Goal: Task Accomplishment & Management: Complete application form

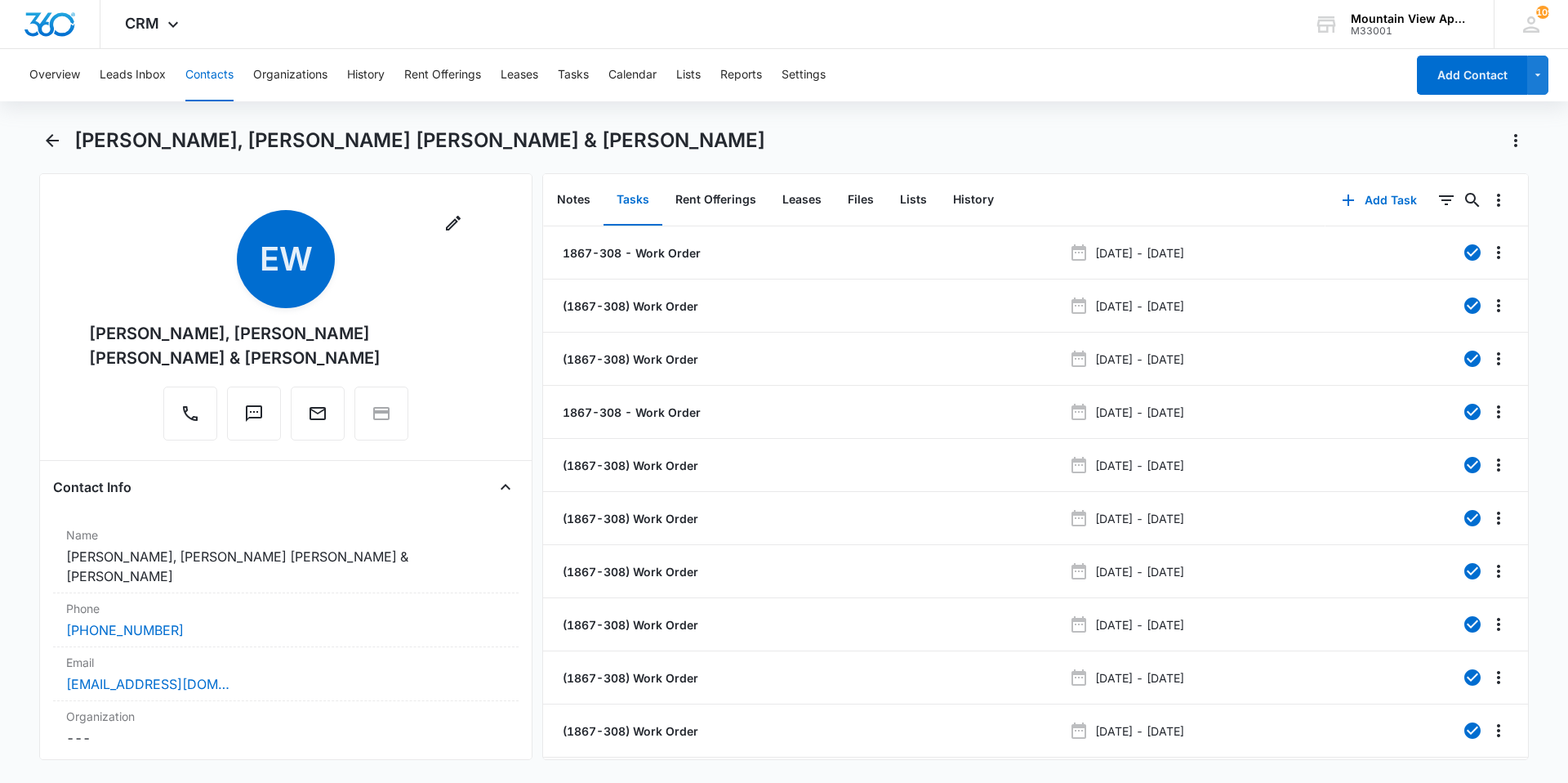
click at [214, 74] on button "Contacts" at bounding box center [210, 75] width 48 height 52
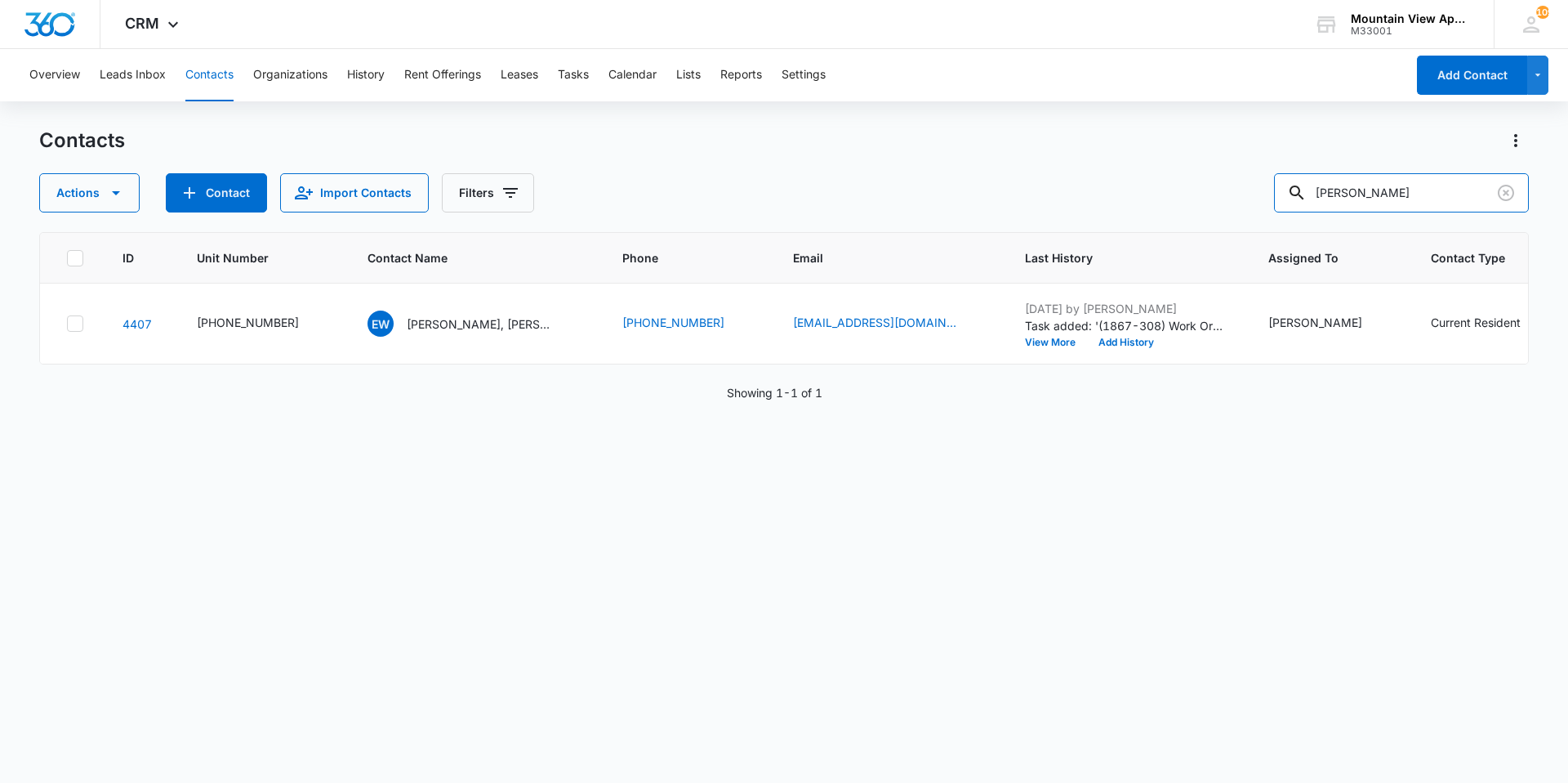
drag, startPoint x: 1394, startPoint y: 189, endPoint x: 753, endPoint y: 161, distance: 641.6
click at [757, 163] on div "Contacts Actions Contact Import Contacts Filters [PERSON_NAME]" at bounding box center [784, 169] width 1490 height 85
type input "sherlock"
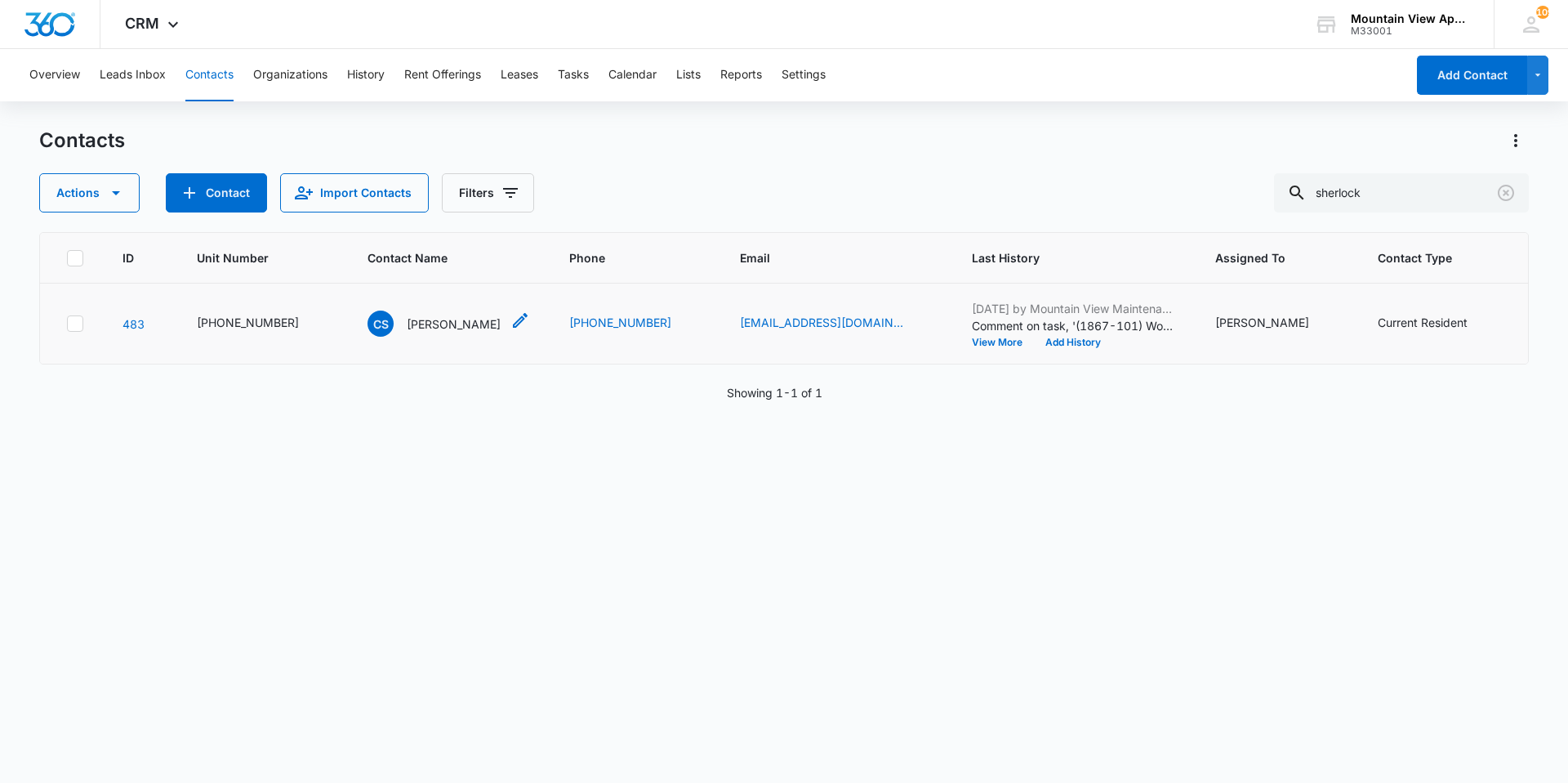
click at [444, 329] on p "[PERSON_NAME]" at bounding box center [453, 324] width 94 height 17
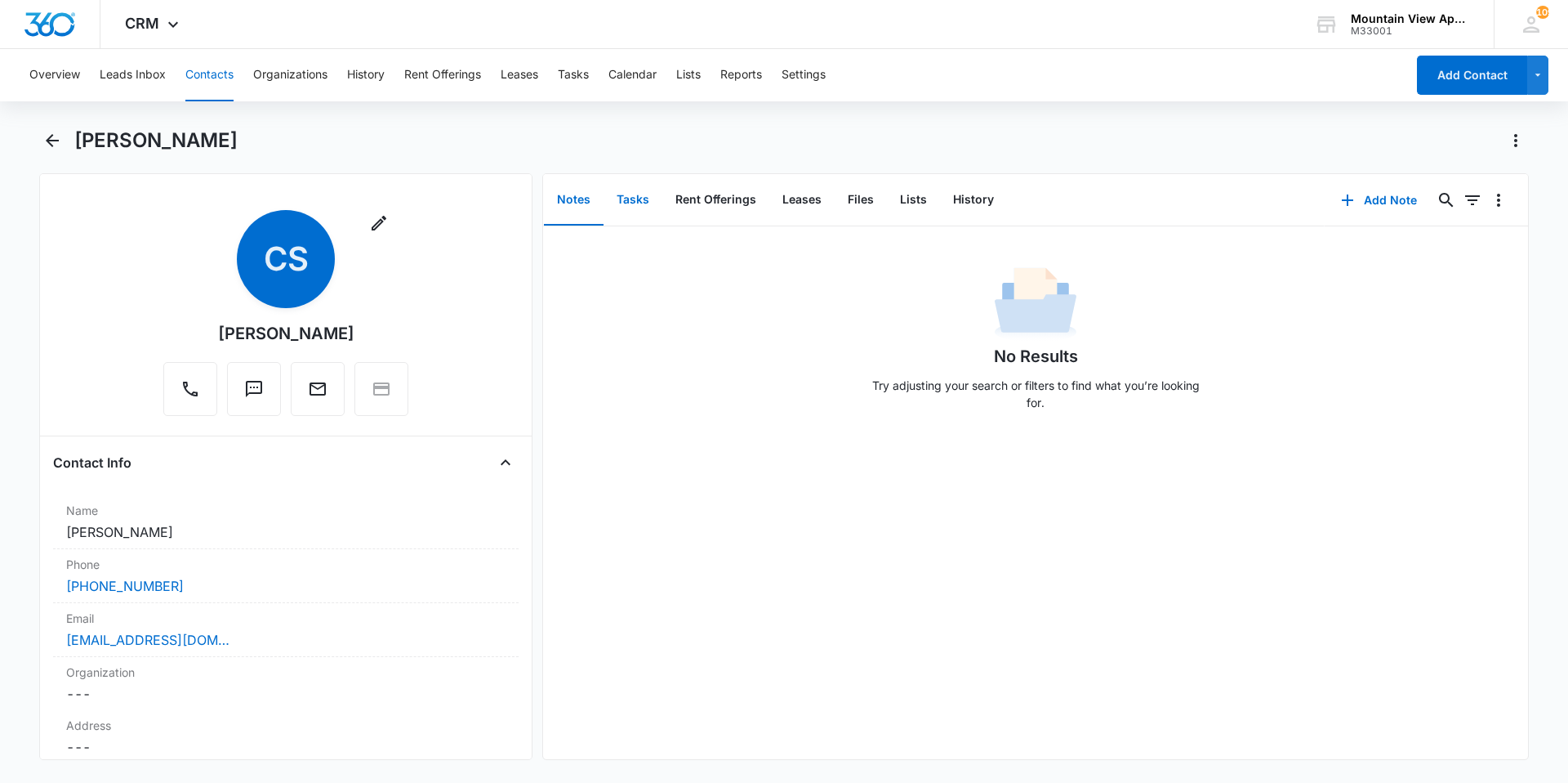
click at [642, 206] on button "Tasks" at bounding box center [632, 200] width 58 height 51
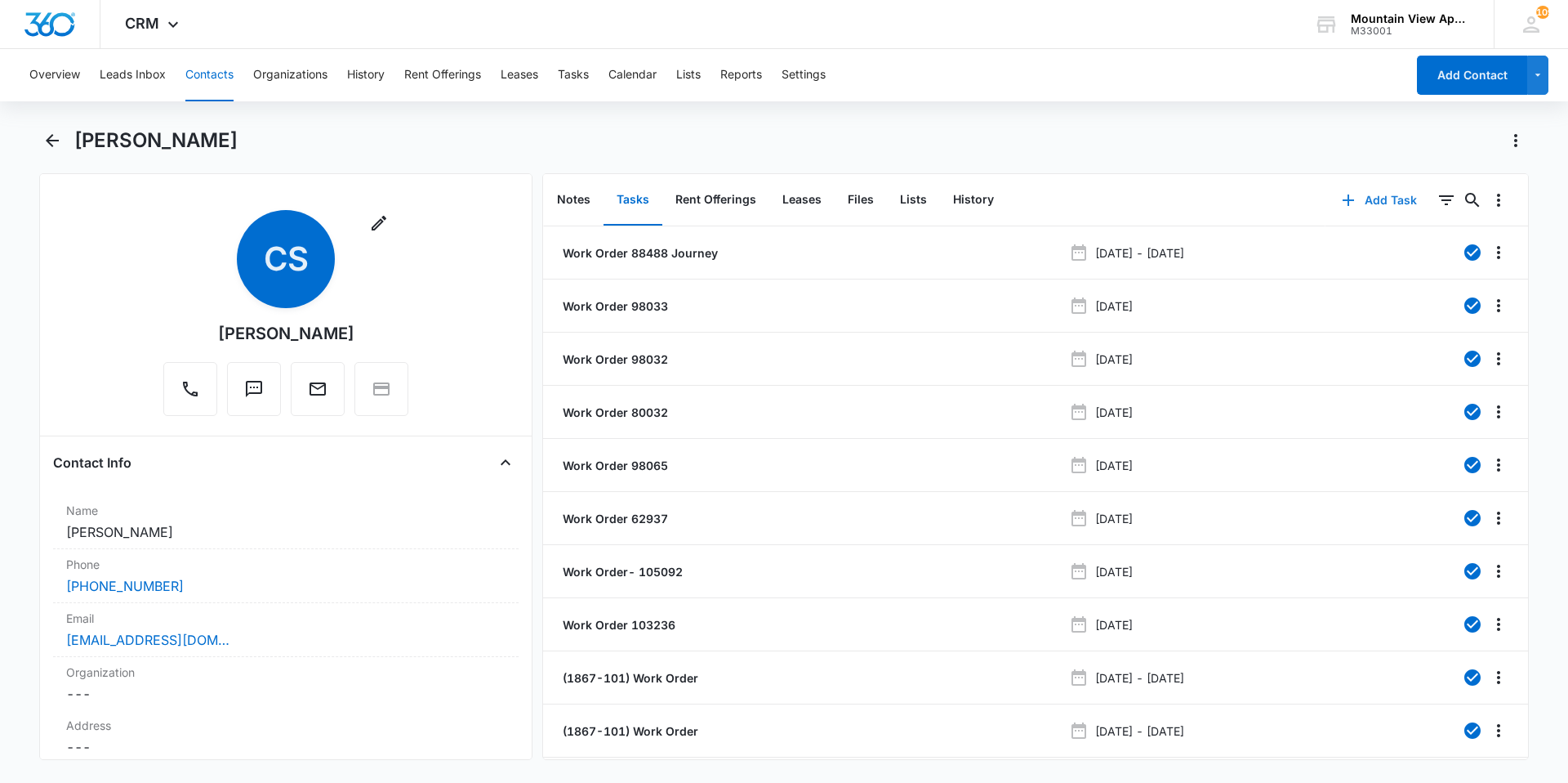
click at [1374, 204] on button "Add Task" at bounding box center [1380, 200] width 108 height 39
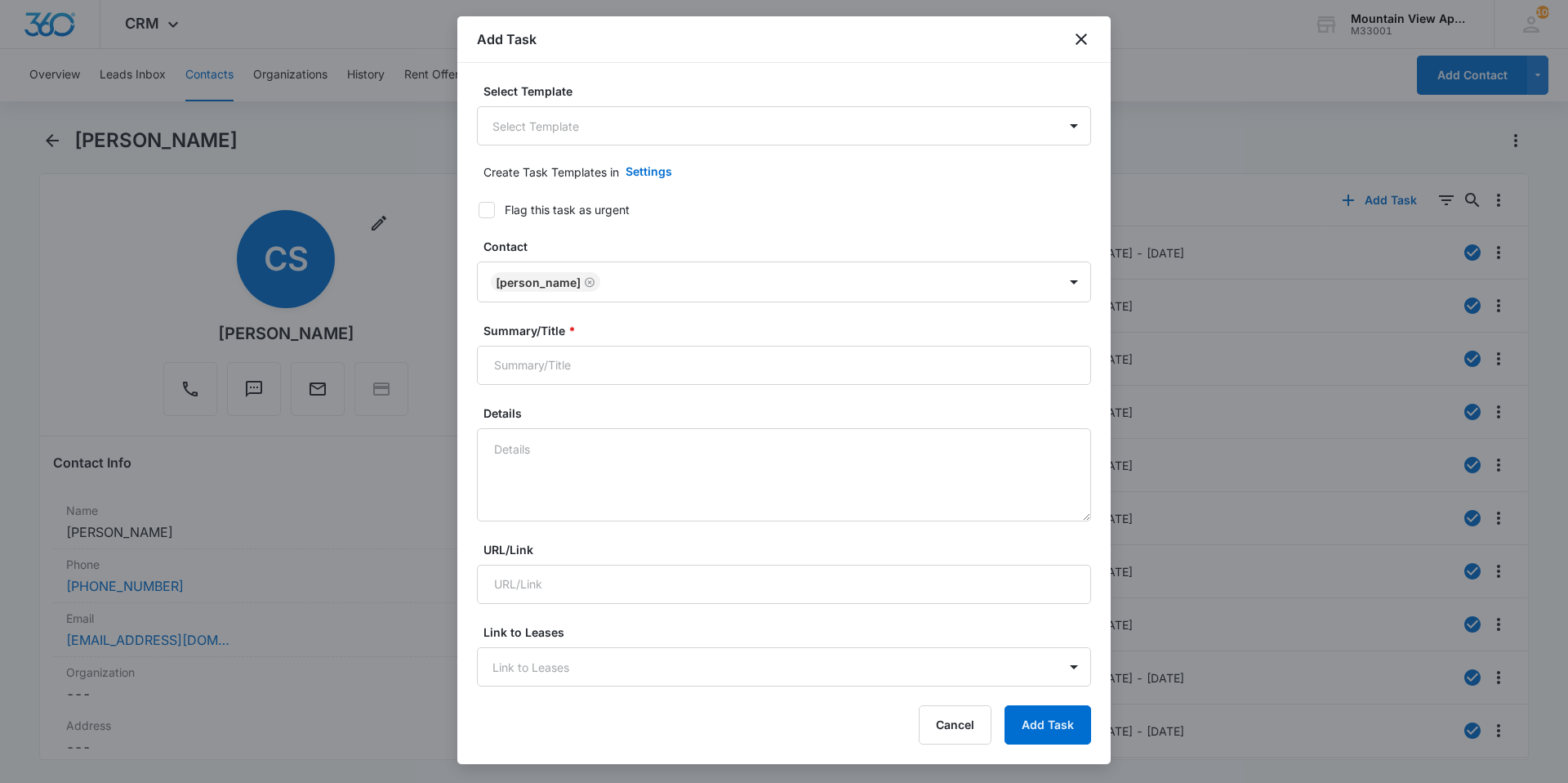
drag, startPoint x: 733, startPoint y: 37, endPoint x: 638, endPoint y: 58, distance: 97.3
click at [638, 58] on div "Add Task" at bounding box center [784, 40] width 654 height 46
click at [641, 137] on body "CRM Apps Reputation Websites Forms CRM Email Social Content Ads Intelligence Fi…" at bounding box center [784, 391] width 1568 height 783
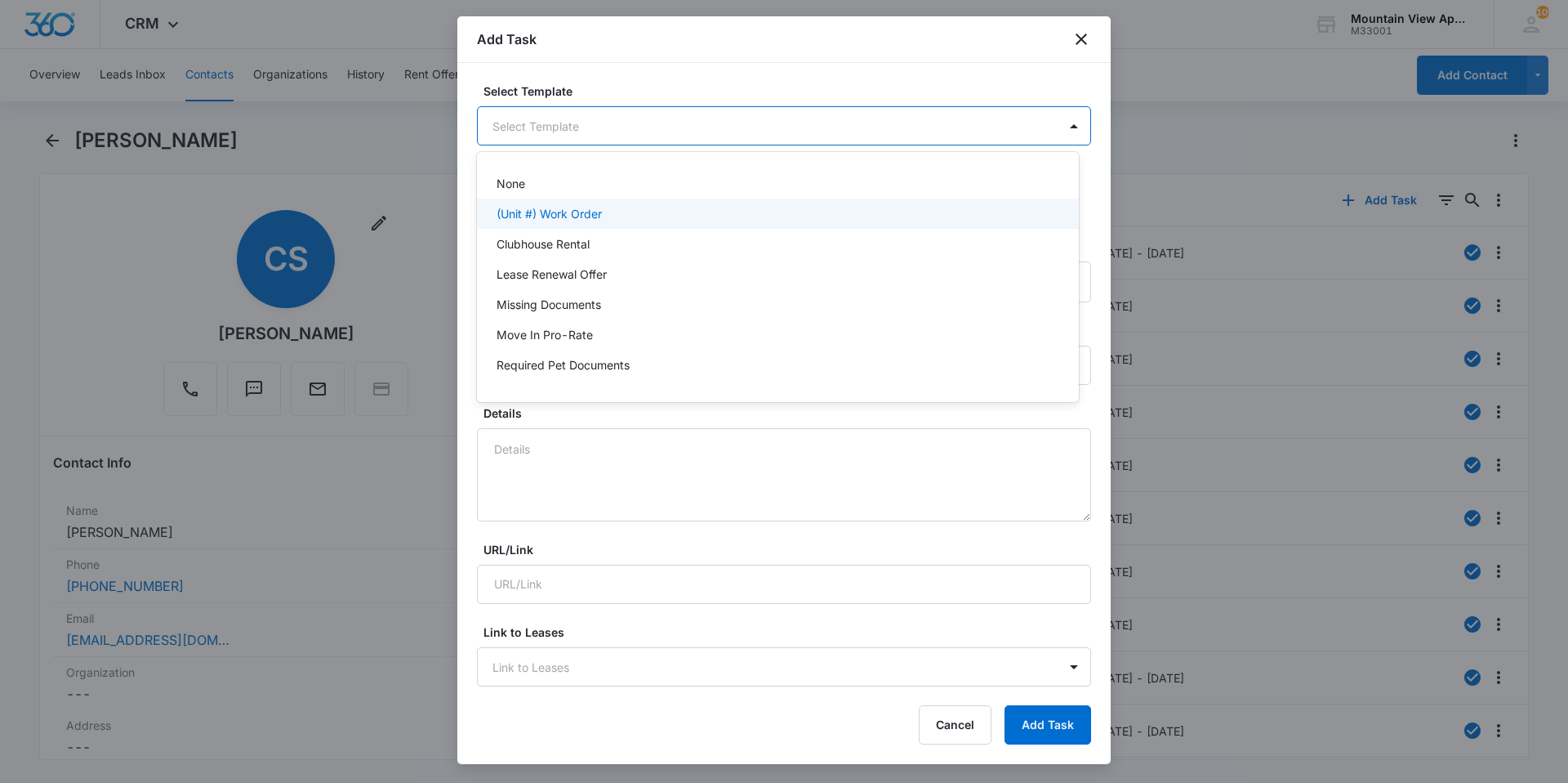
click at [610, 218] on div "(Unit #) Work Order" at bounding box center [776, 214] width 560 height 17
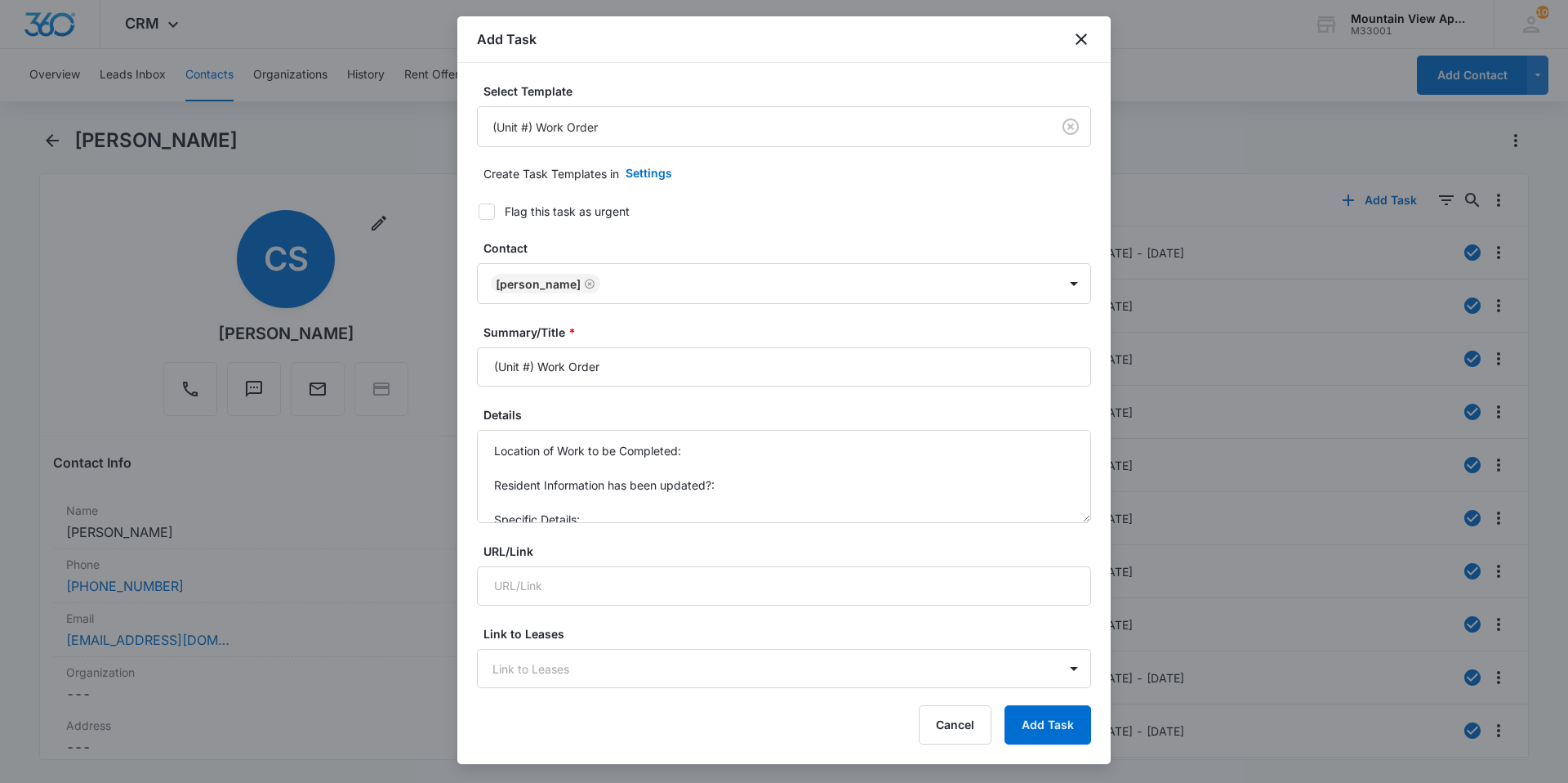
click at [1079, 50] on div "Add Task" at bounding box center [784, 40] width 654 height 46
click at [1078, 34] on icon "close" at bounding box center [1081, 39] width 19 height 20
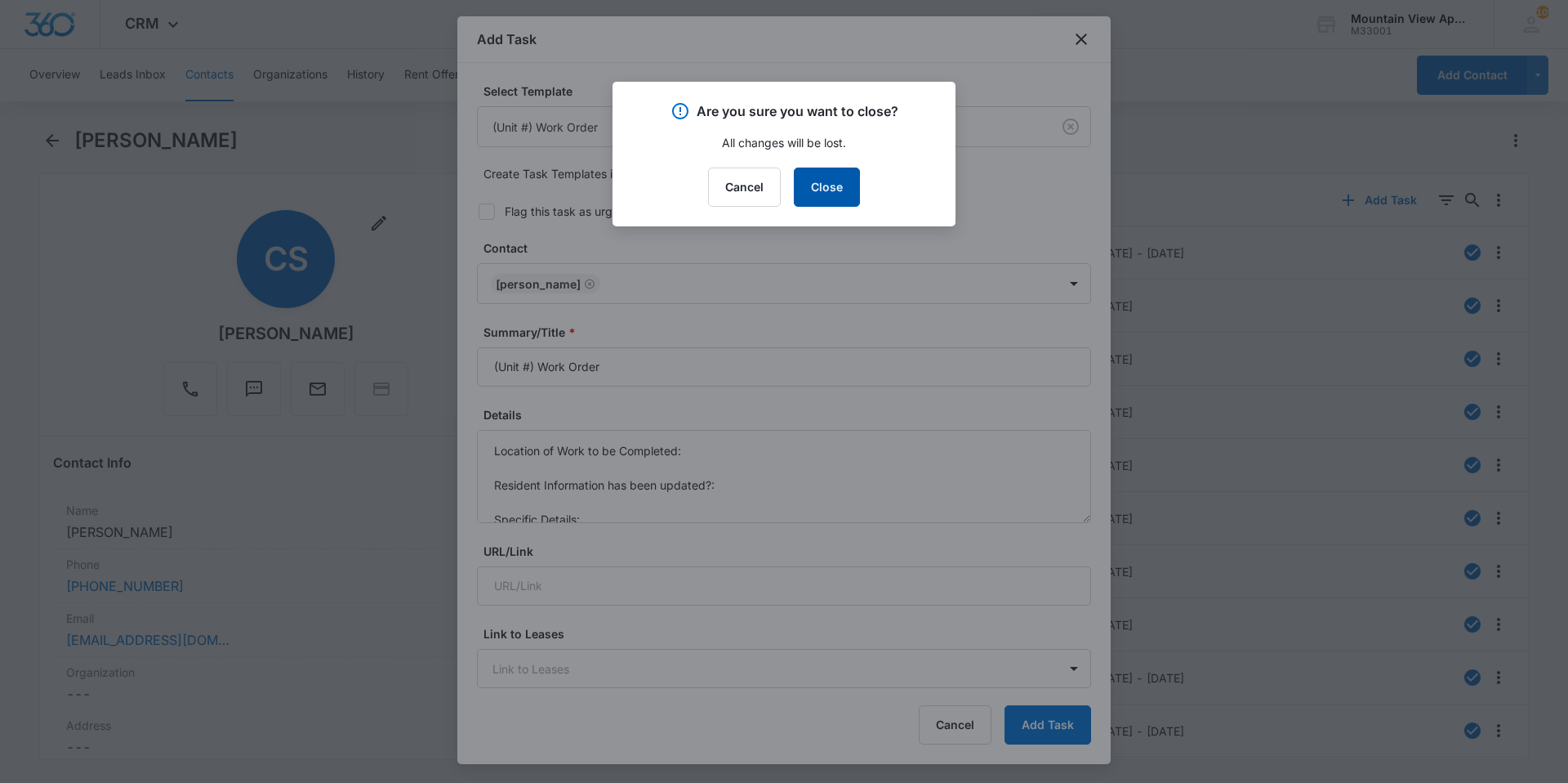
click at [828, 191] on button "Close" at bounding box center [826, 187] width 66 height 39
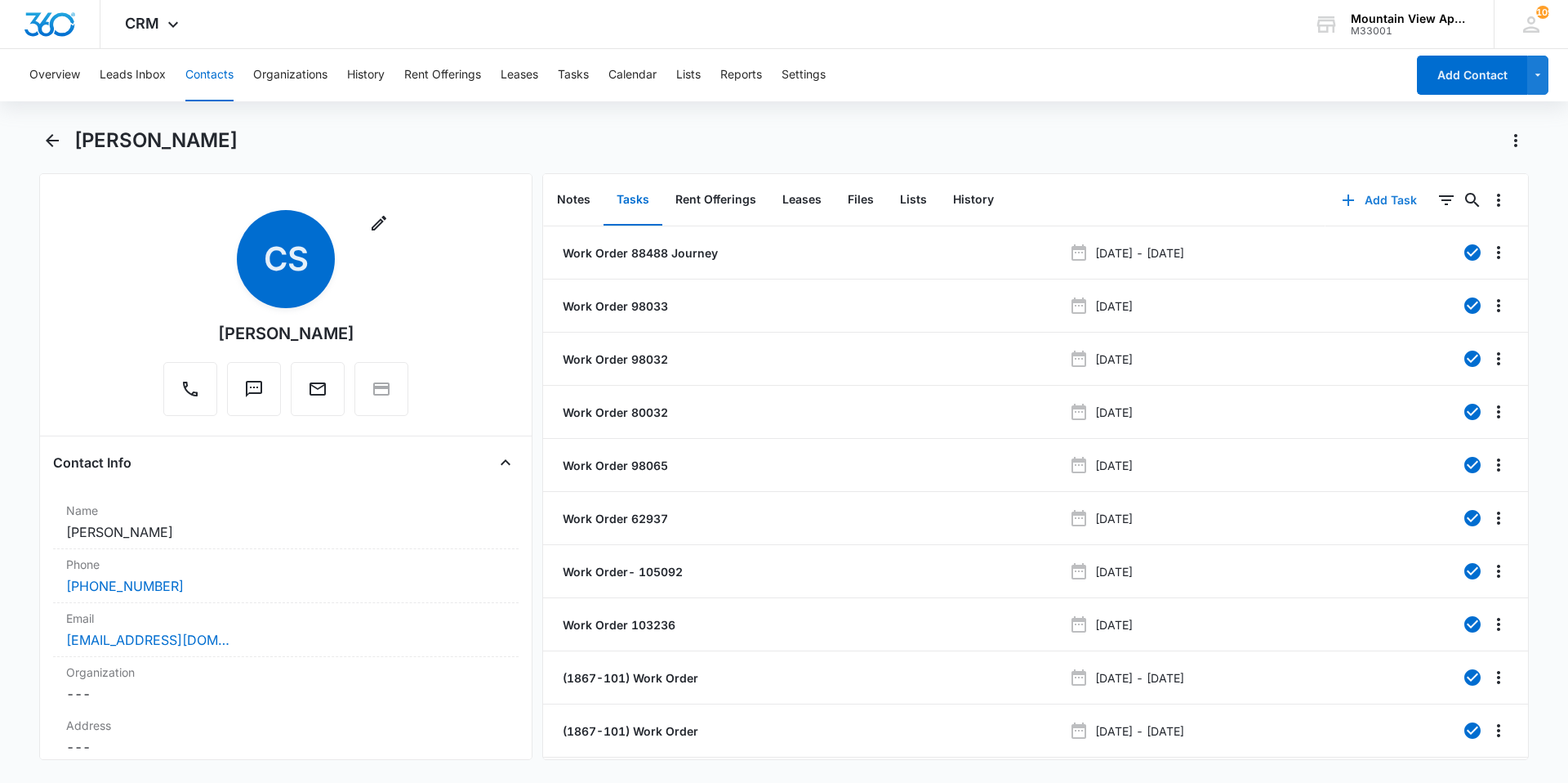
click at [1365, 205] on button "Add Task" at bounding box center [1380, 200] width 108 height 39
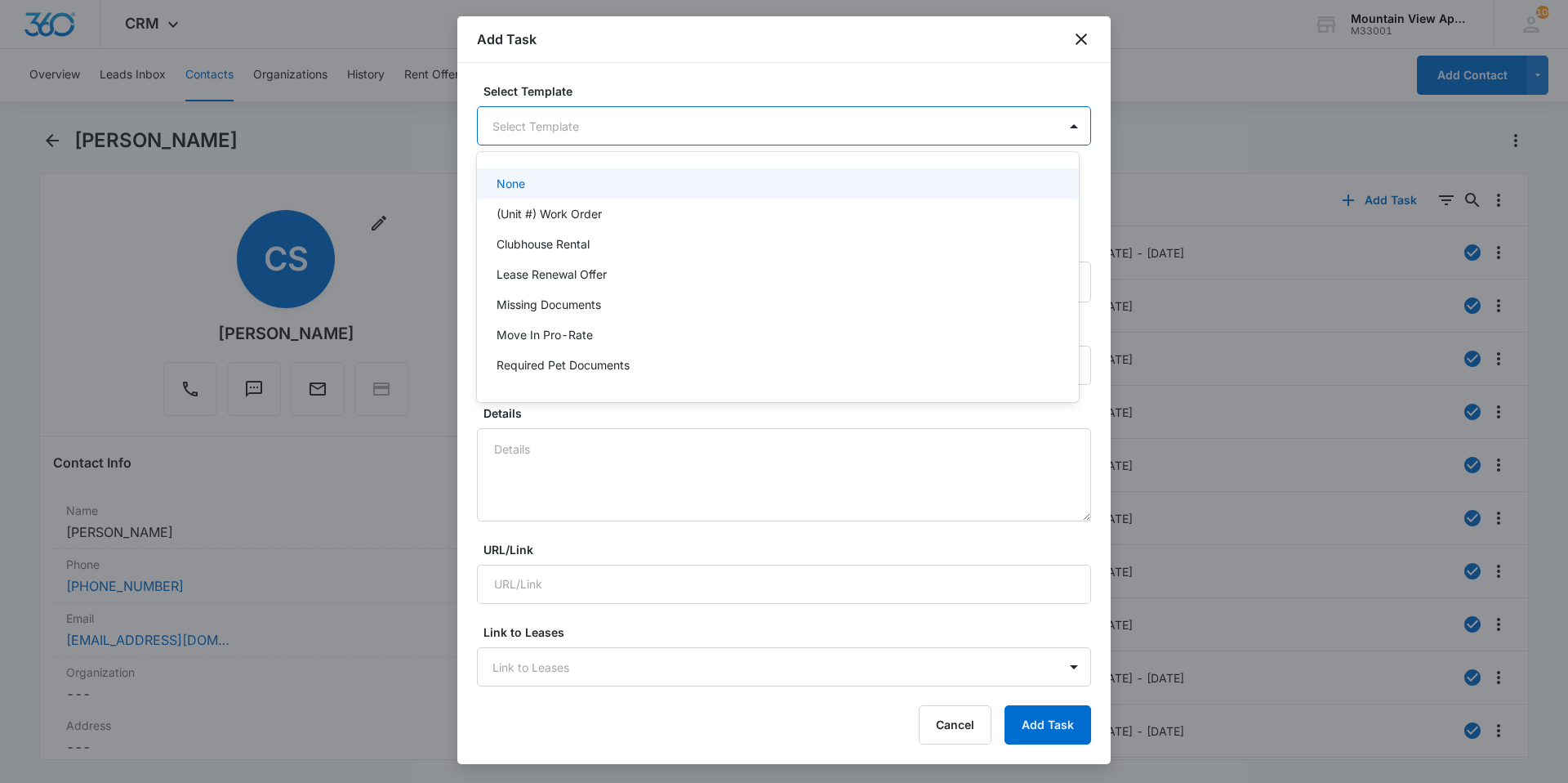
click at [586, 139] on body "CRM Apps Reputation Websites Forms CRM Email Social Content Ads Intelligence Fi…" at bounding box center [784, 391] width 1568 height 783
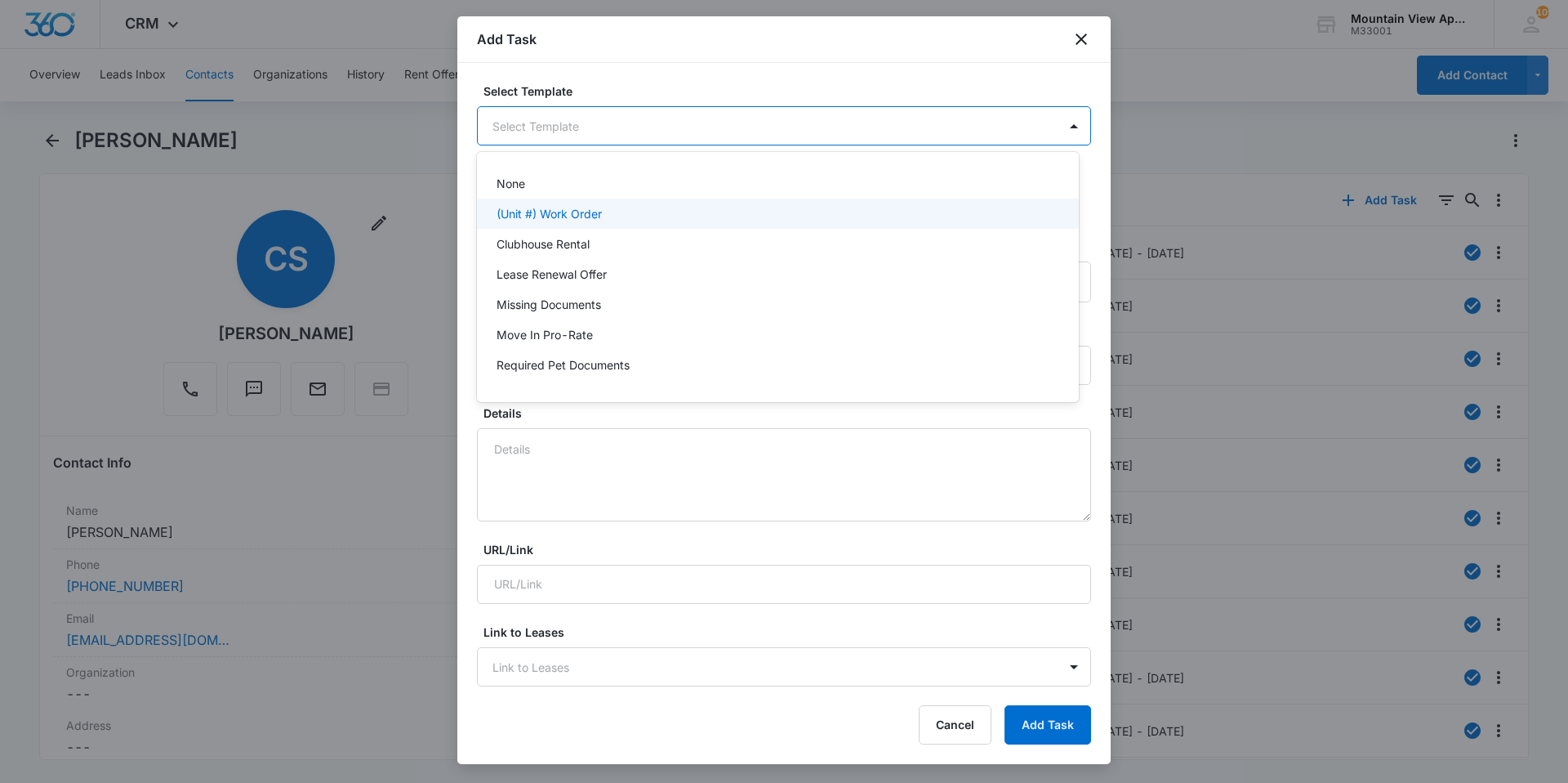
click at [622, 216] on div "(Unit #) Work Order" at bounding box center [776, 214] width 560 height 17
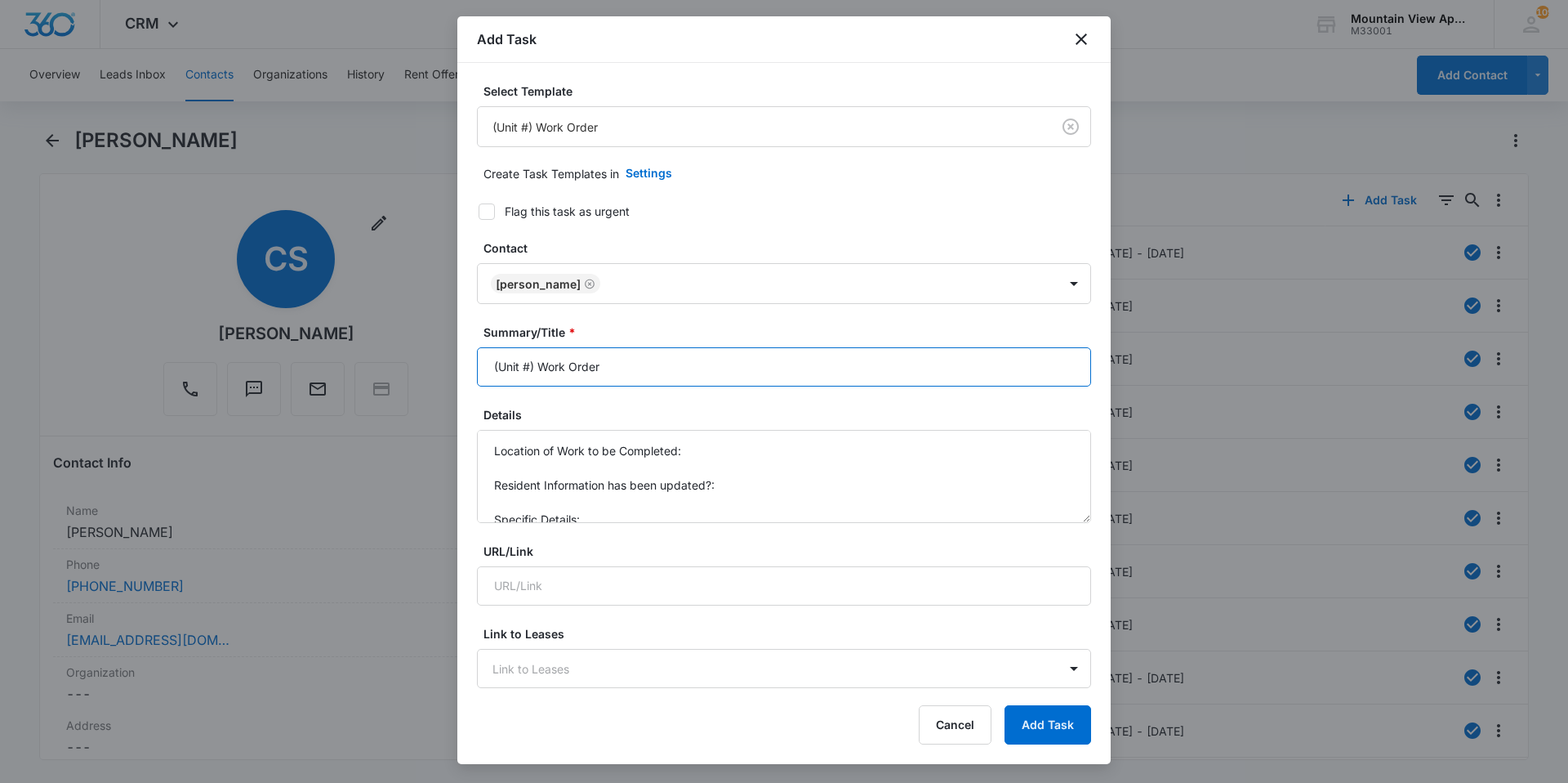
drag, startPoint x: 529, startPoint y: 361, endPoint x: 613, endPoint y: 322, distance: 92.6
click at [529, 361] on input "(Unit #) Work Order" at bounding box center [784, 367] width 615 height 39
type input "(1867-101) Work Order"
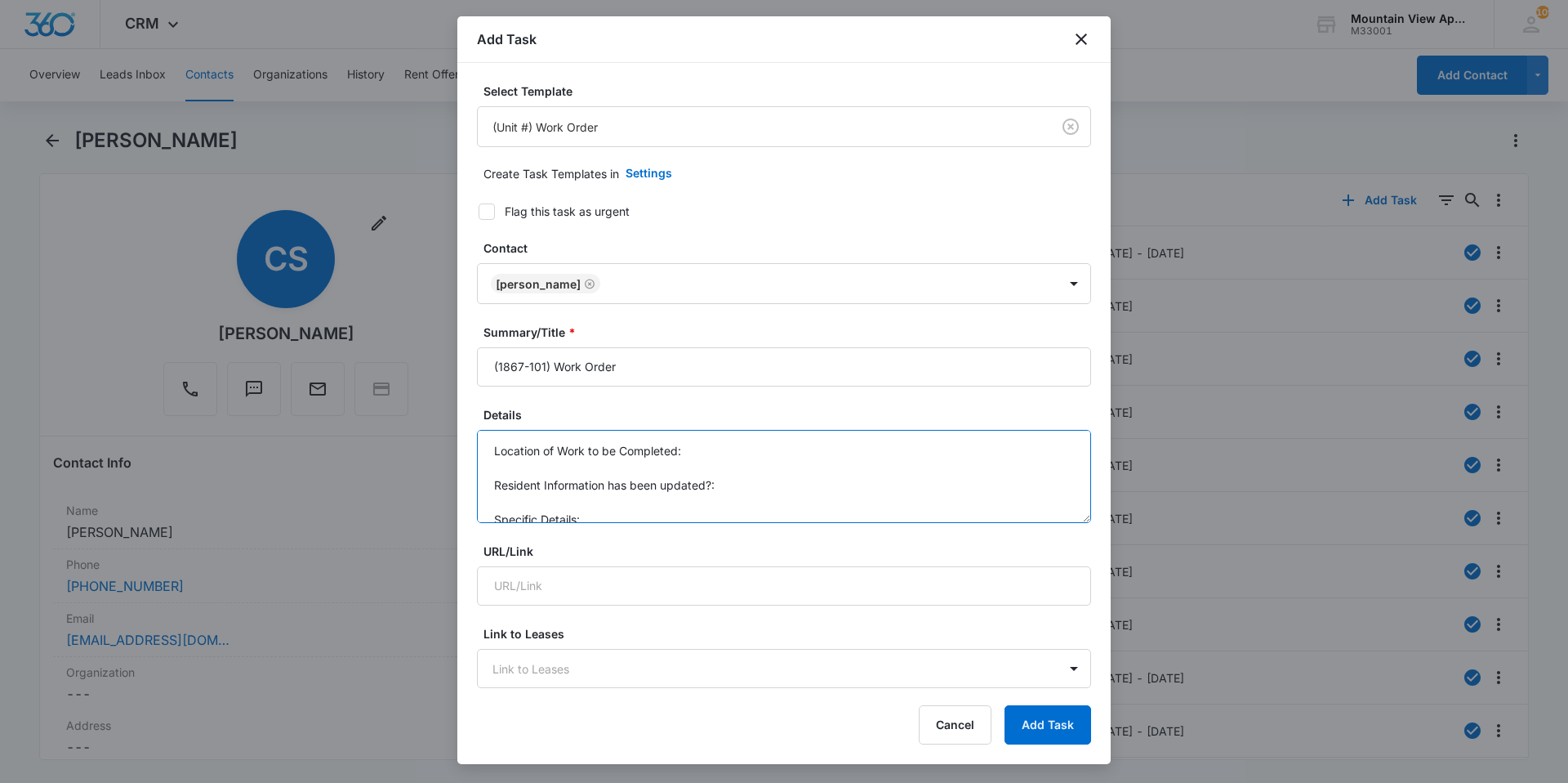
click at [752, 454] on textarea "Location of Work to be Completed: Resident Information has been updated?: Speci…" at bounding box center [784, 476] width 615 height 93
click at [797, 491] on textarea "Location of Work to be Completed: 1867-101 Resident Information has been update…" at bounding box center [784, 476] width 615 height 93
click at [658, 513] on textarea "Location of Work to be Completed: 1867-101 Resident Information has been update…" at bounding box center [784, 476] width 615 height 93
type textarea "Location of Work to be Completed: 1867-101 Resident Information has been update…"
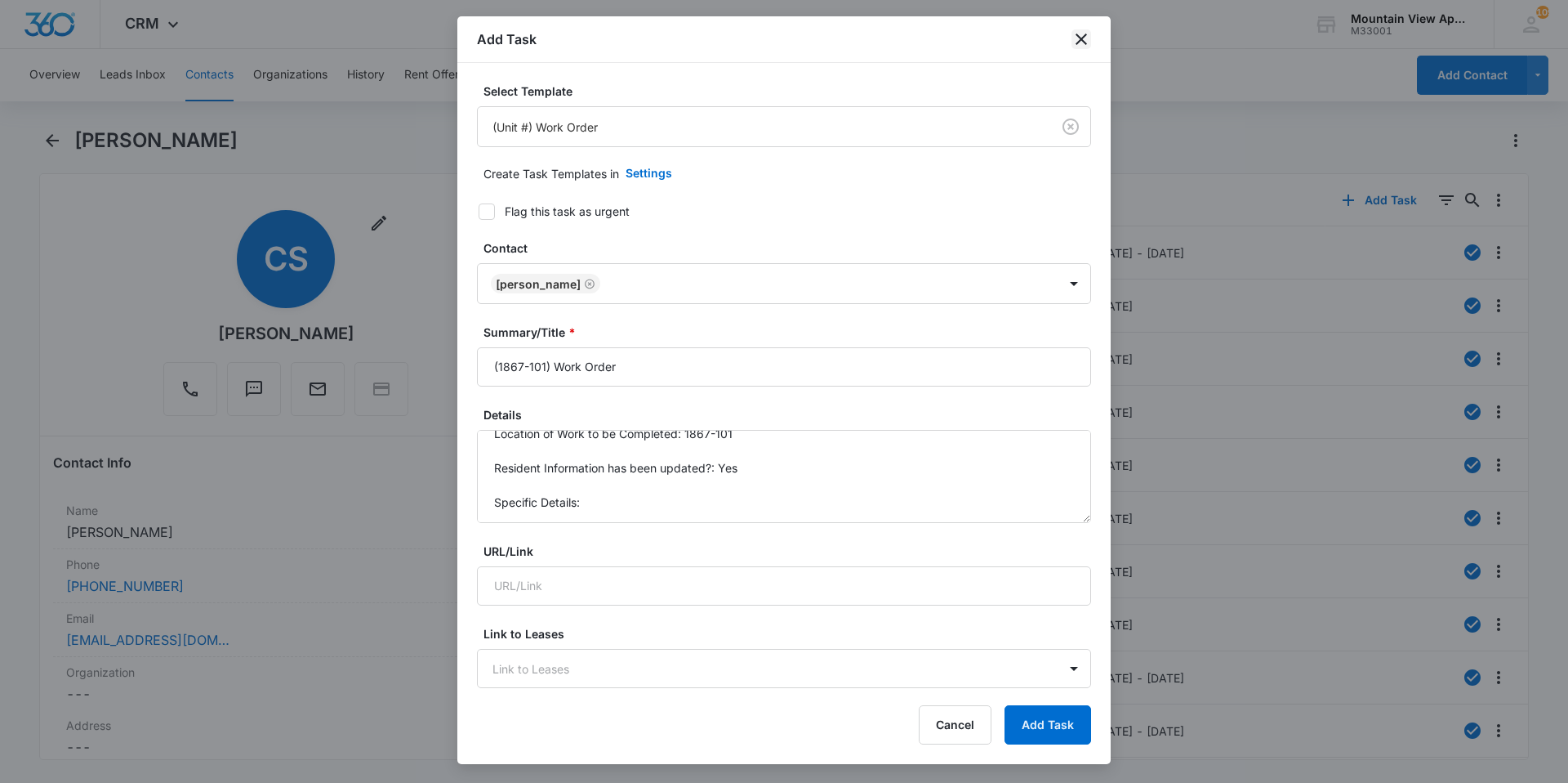
click at [1084, 42] on icon "close" at bounding box center [1082, 39] width 11 height 11
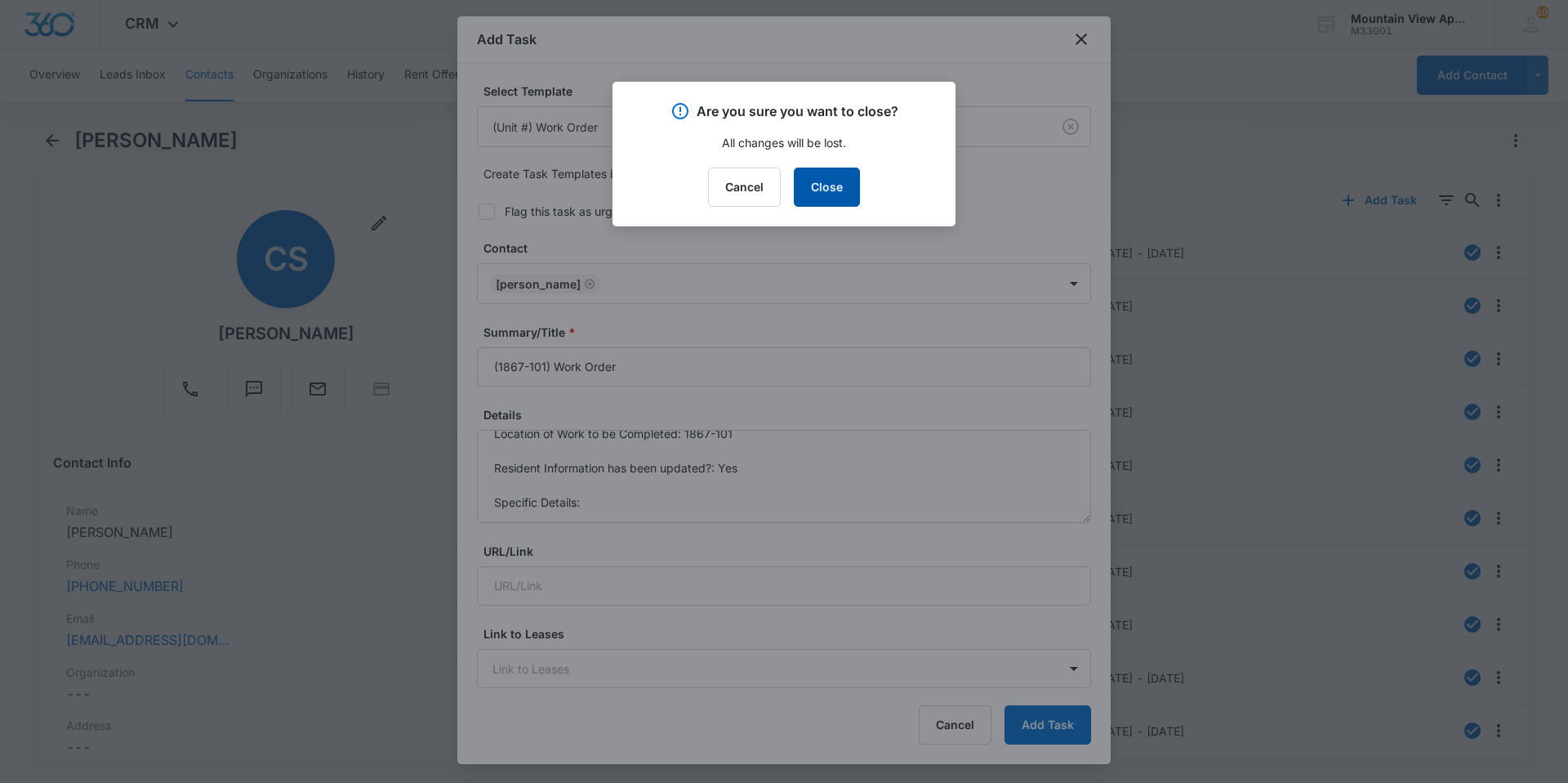
click at [824, 180] on button "Close" at bounding box center [826, 187] width 66 height 39
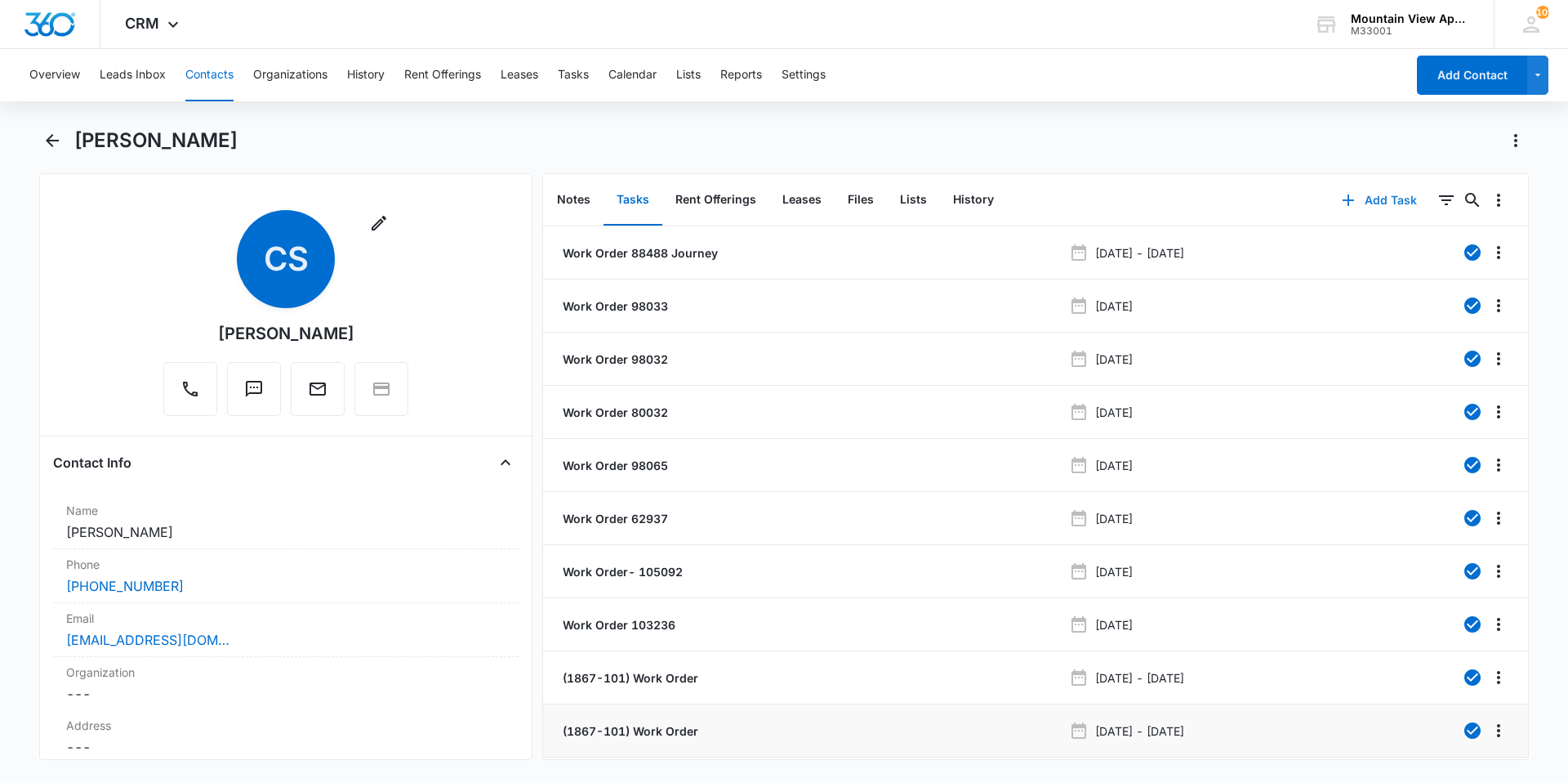
scroll to position [61, 0]
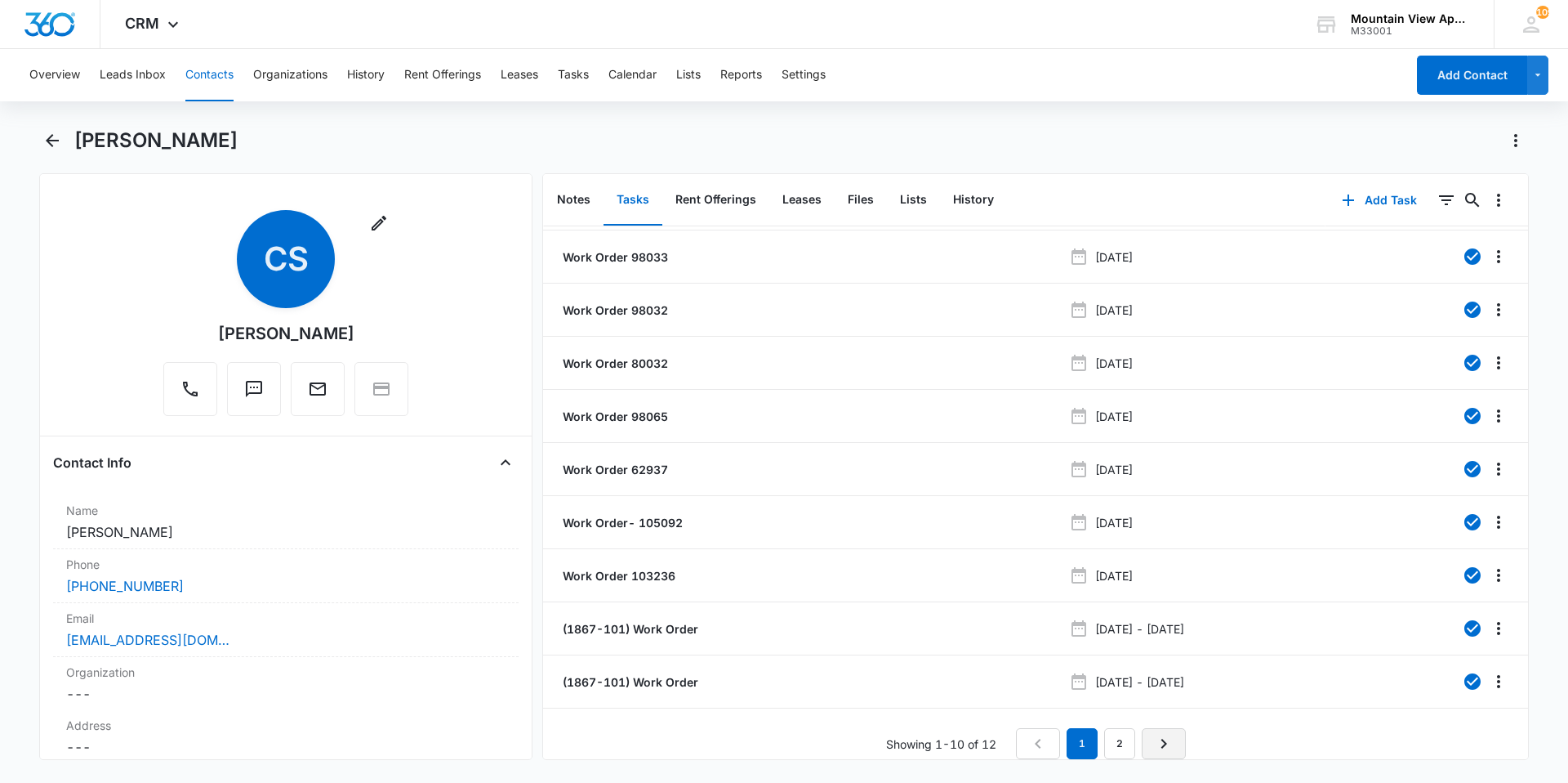
click at [1165, 737] on icon "Next Page" at bounding box center [1163, 743] width 19 height 20
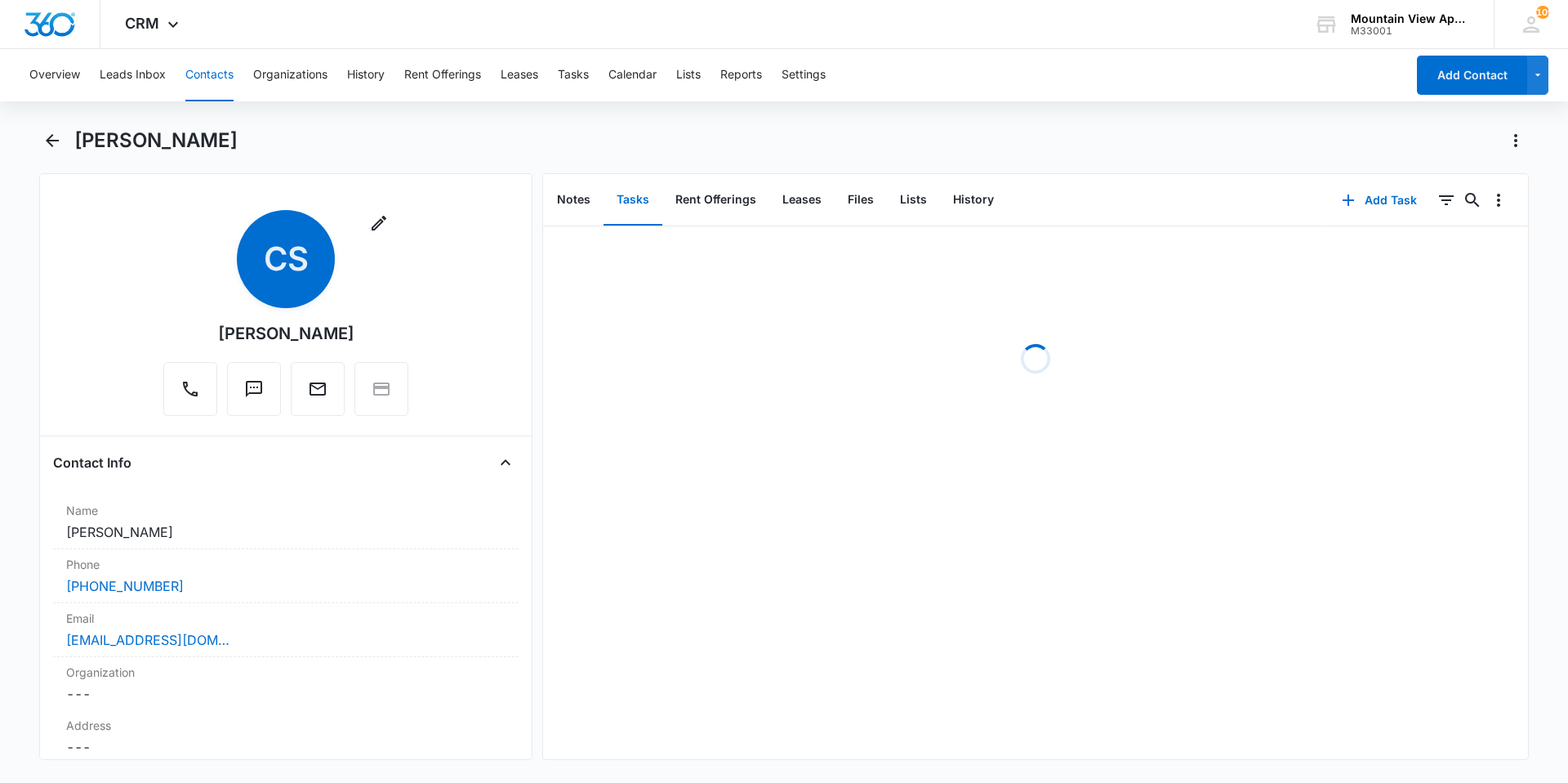
scroll to position [0, 0]
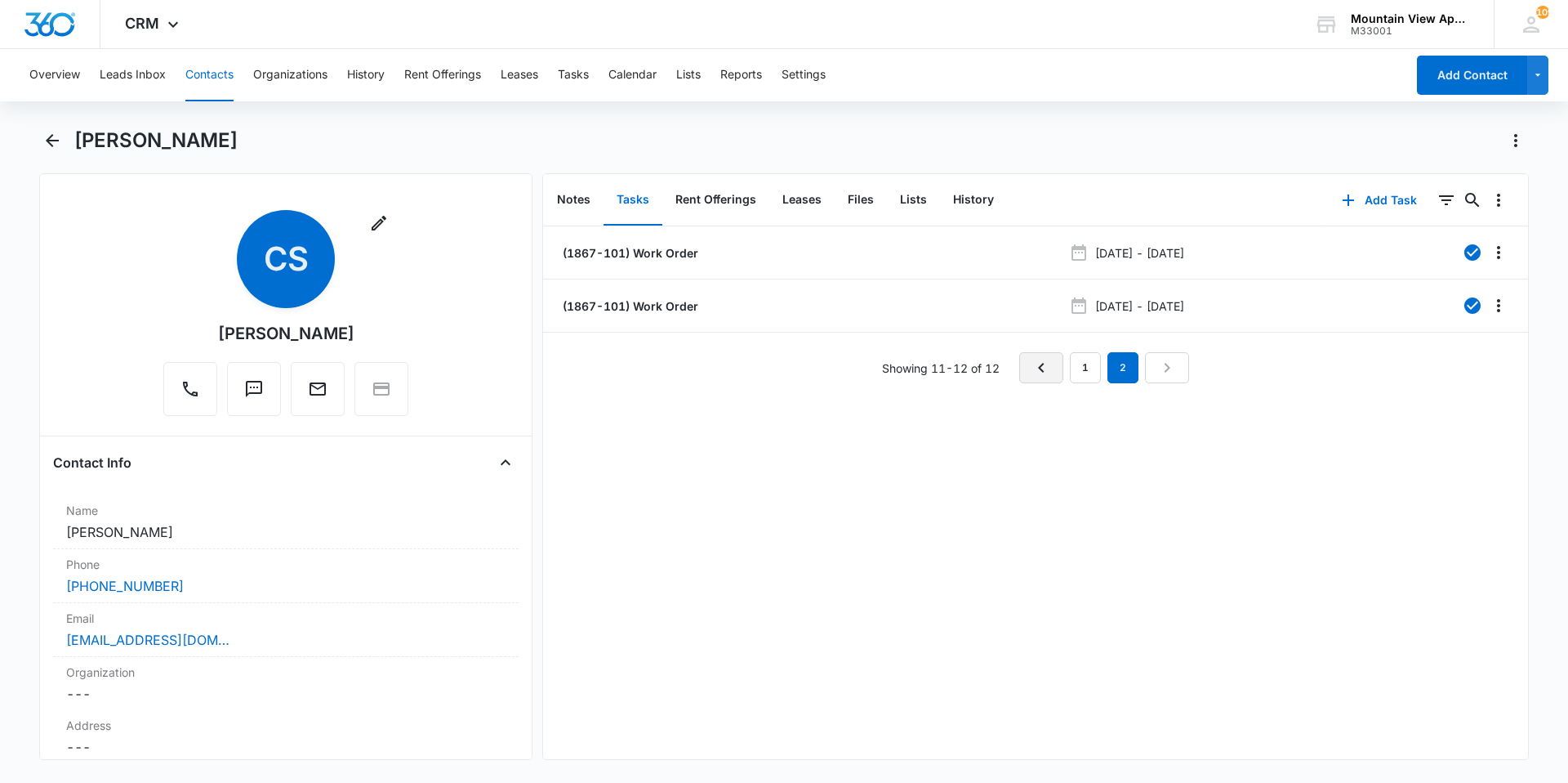
click at [1042, 372] on icon "Previous Page" at bounding box center [1041, 367] width 19 height 20
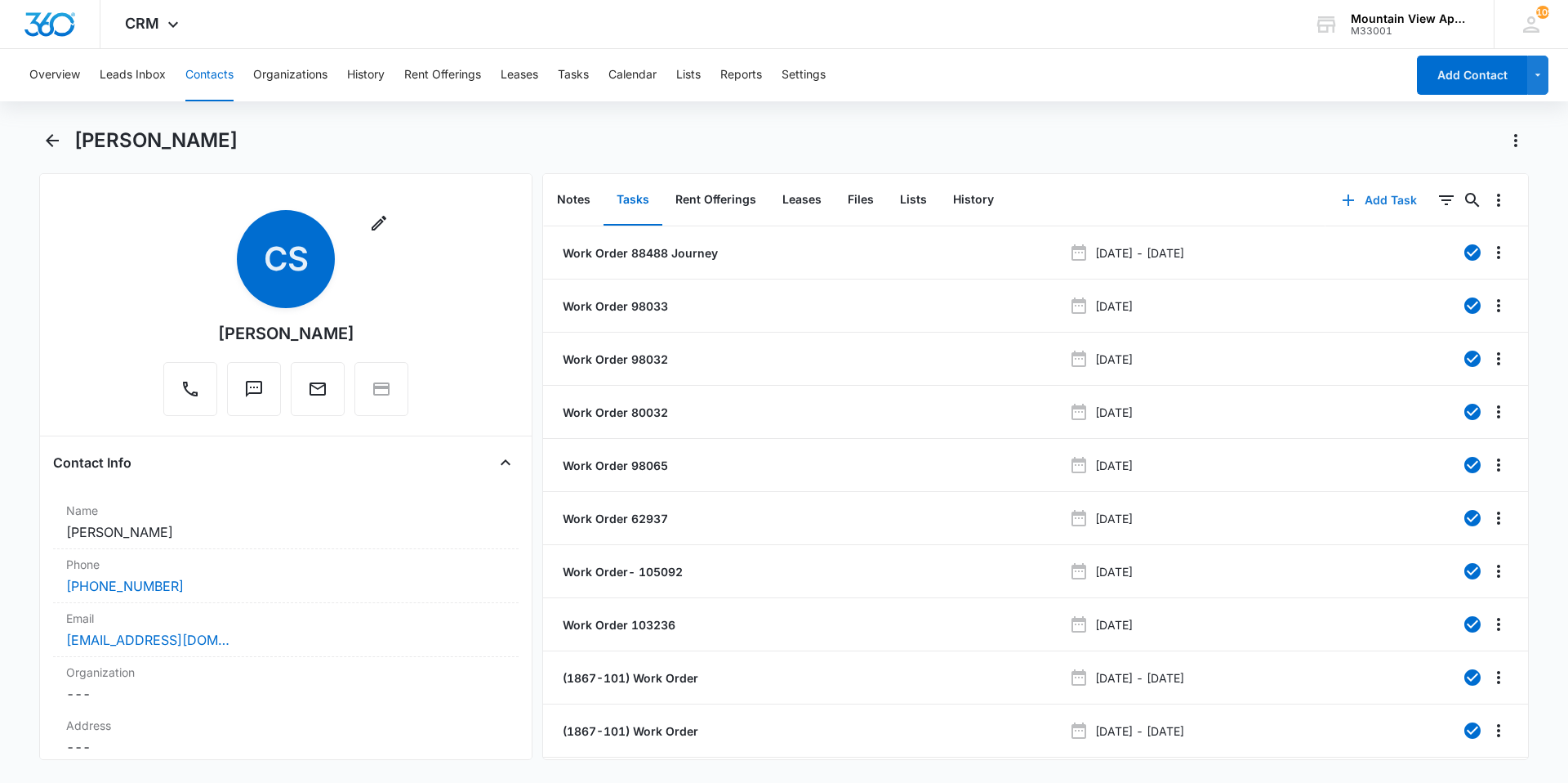
click at [1369, 198] on button "Add Task" at bounding box center [1380, 200] width 108 height 39
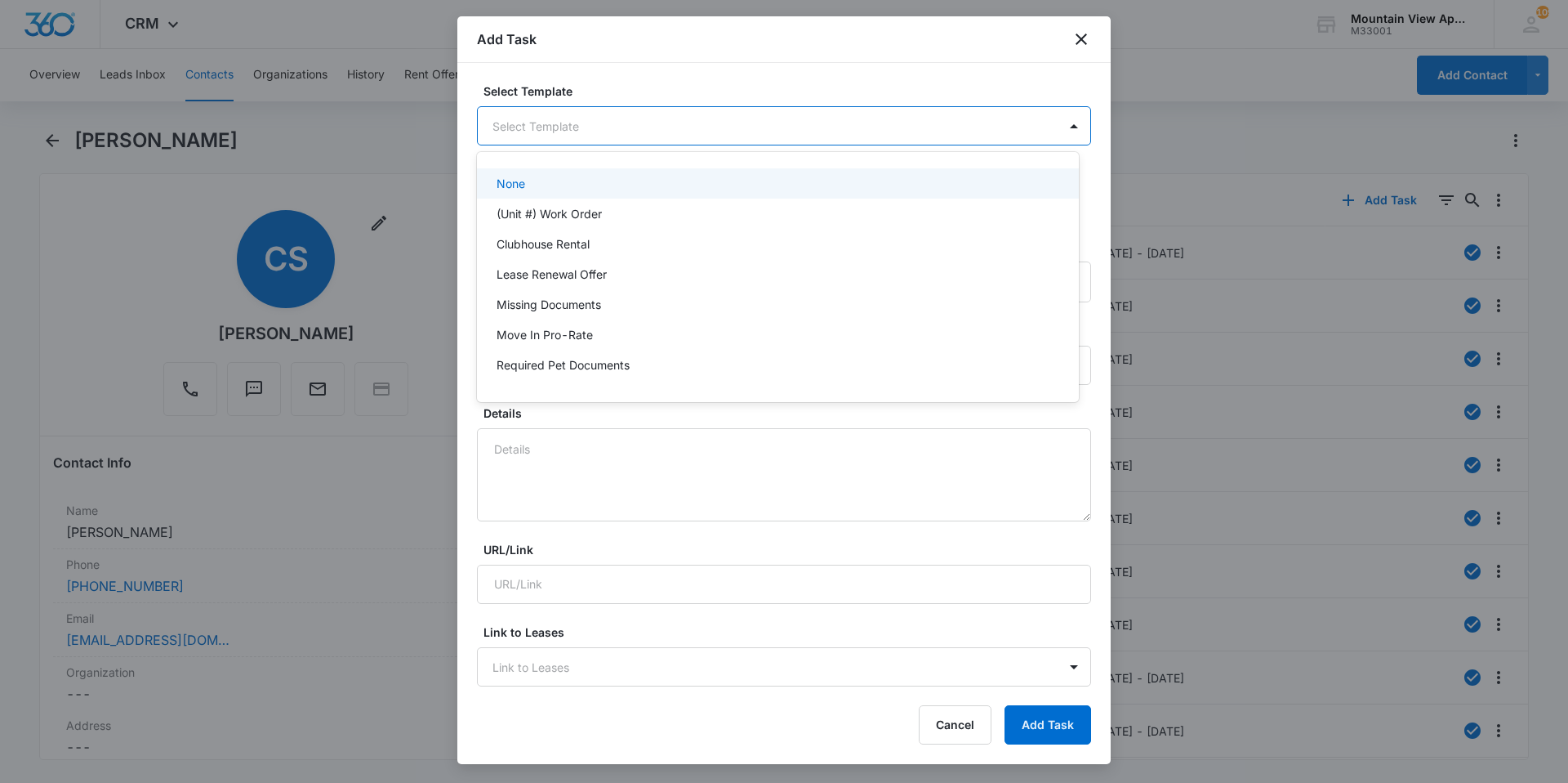
click at [689, 133] on body "CRM Apps Reputation Websites Forms CRM Email Social Content Ads Intelligence Fi…" at bounding box center [784, 391] width 1568 height 783
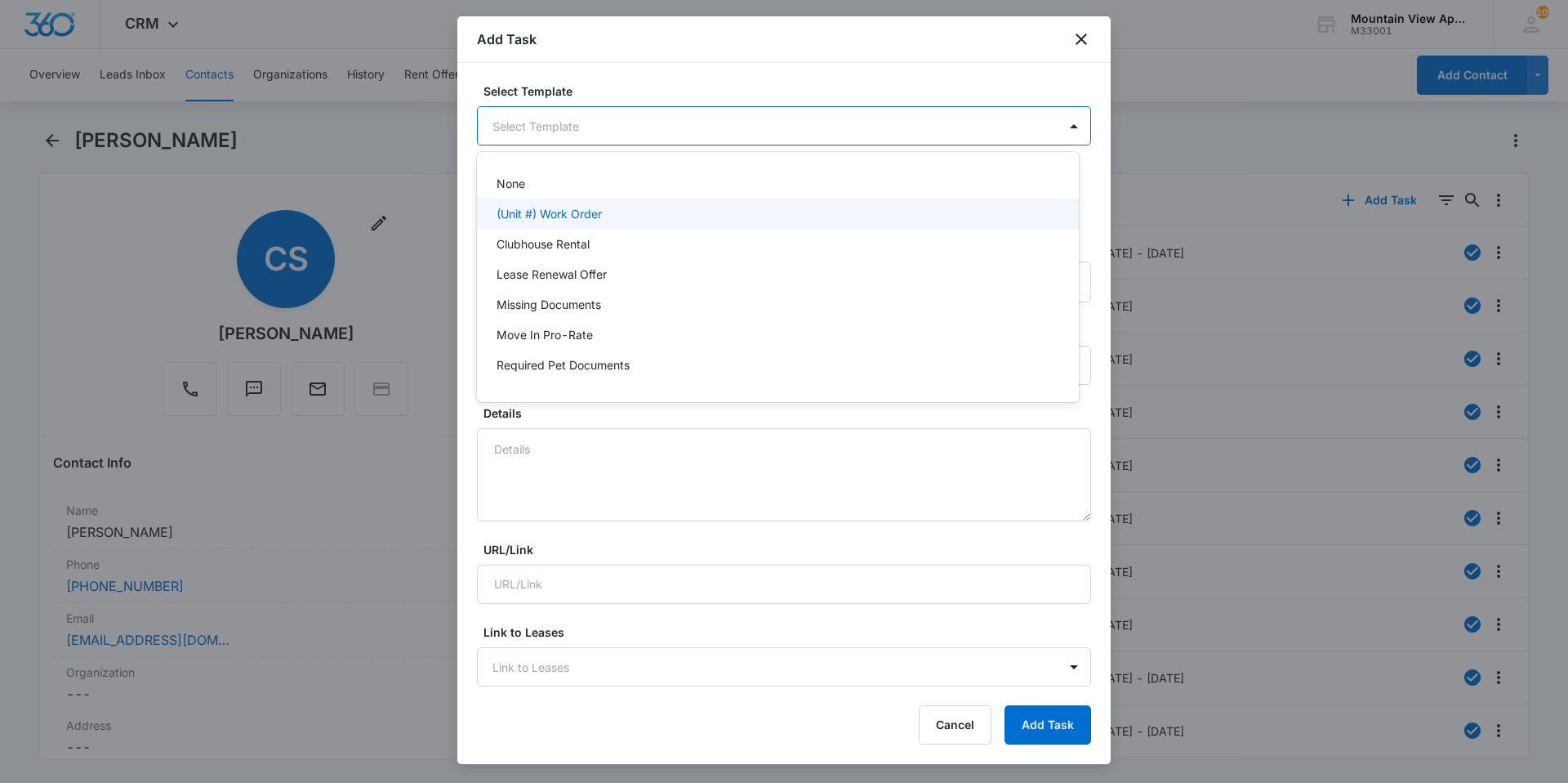
click at [600, 220] on p "(Unit #) Work Order" at bounding box center [549, 214] width 105 height 17
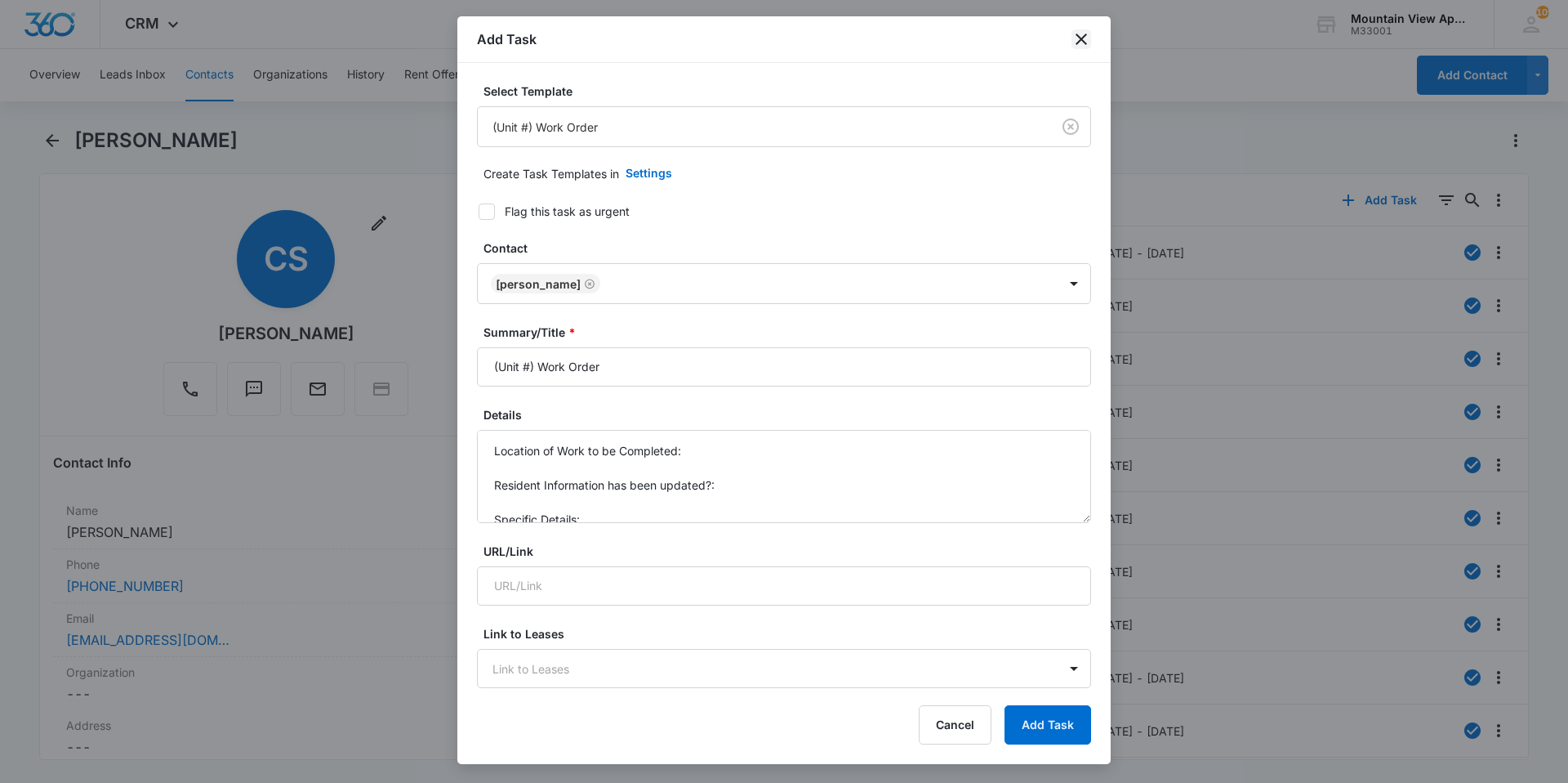
click at [1081, 40] on icon "close" at bounding box center [1082, 39] width 11 height 11
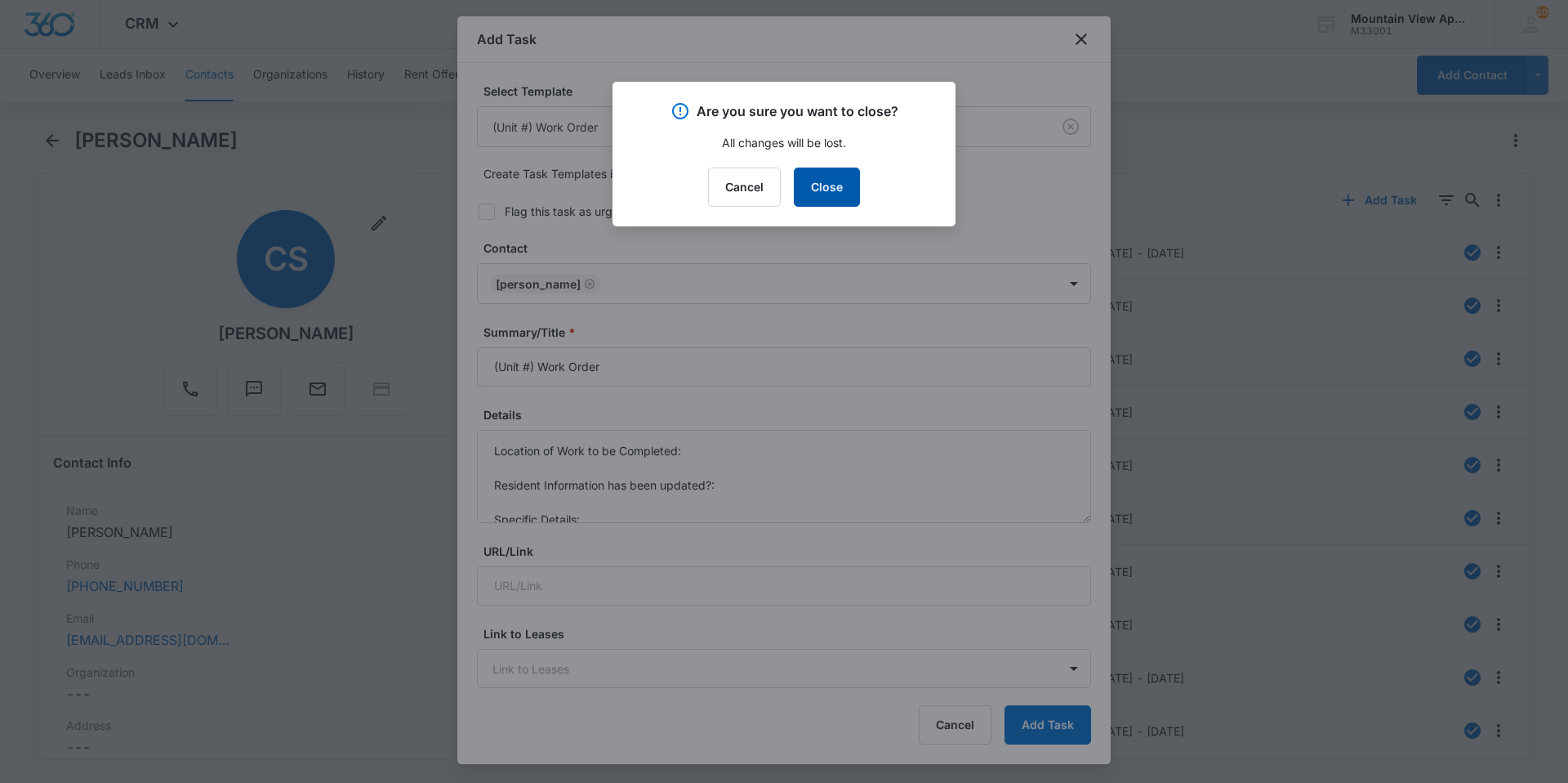
click at [832, 199] on button "Close" at bounding box center [826, 187] width 66 height 39
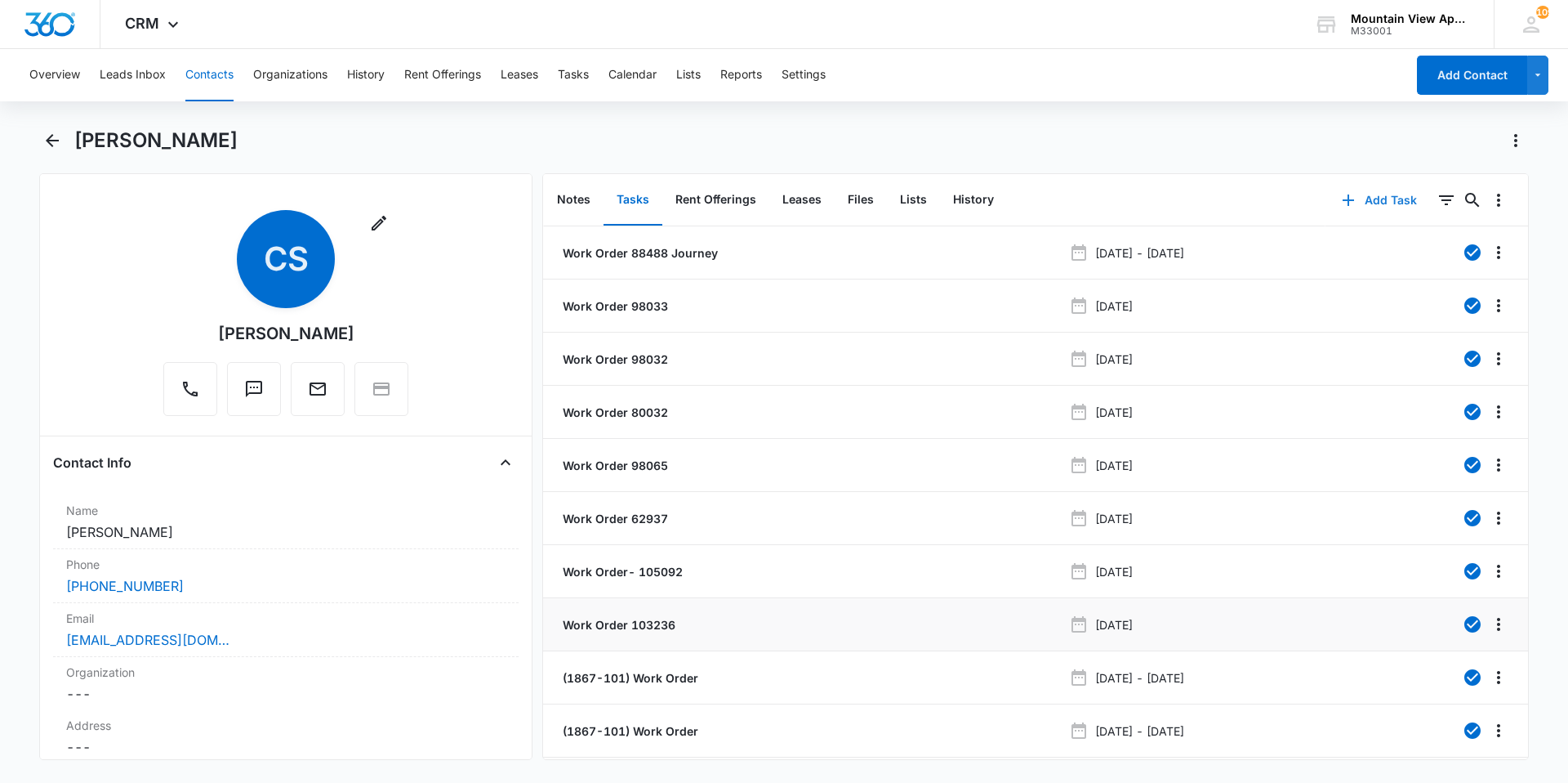
scroll to position [61, 0]
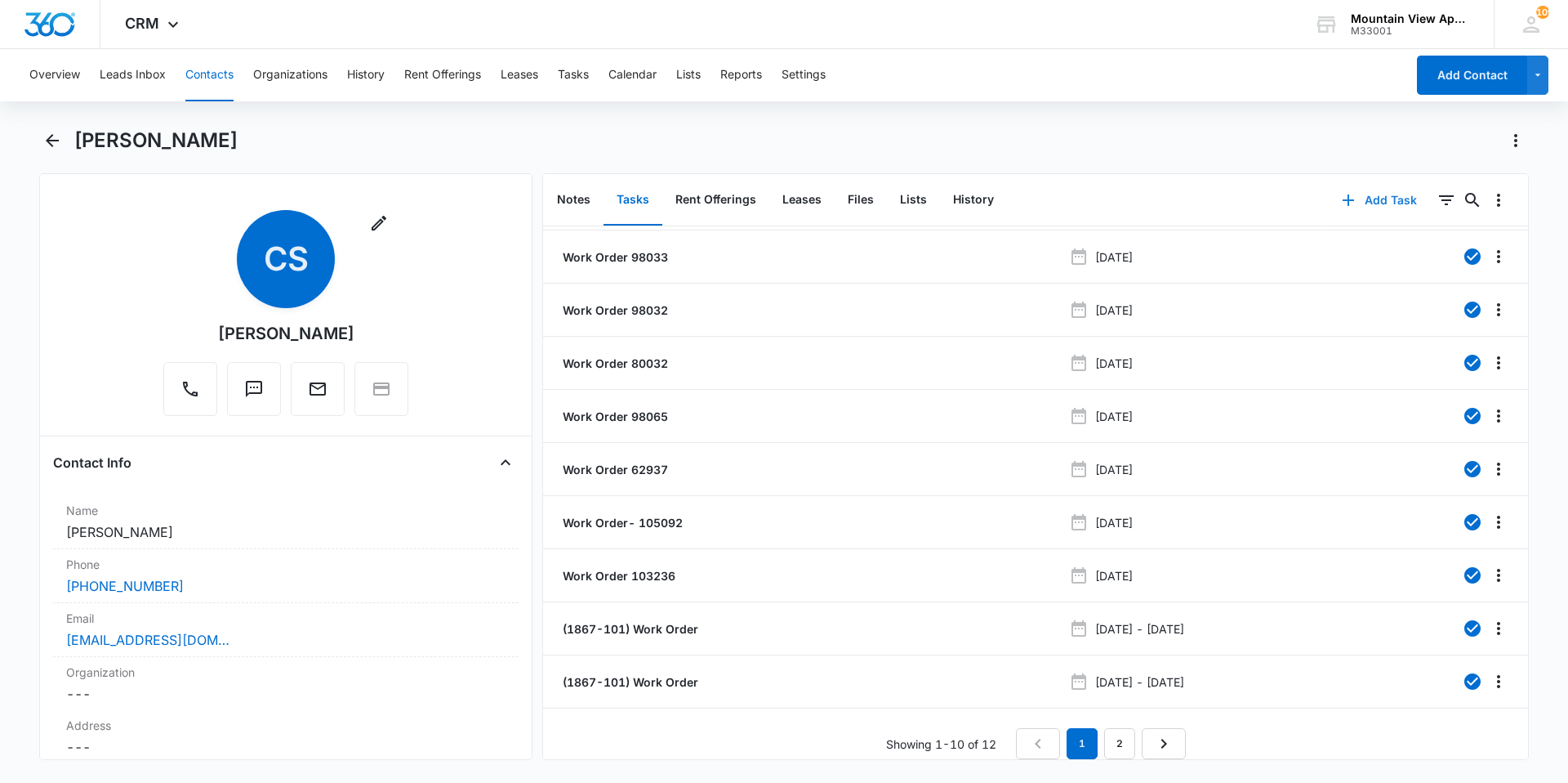
click at [1389, 208] on button "Add Task" at bounding box center [1380, 200] width 108 height 39
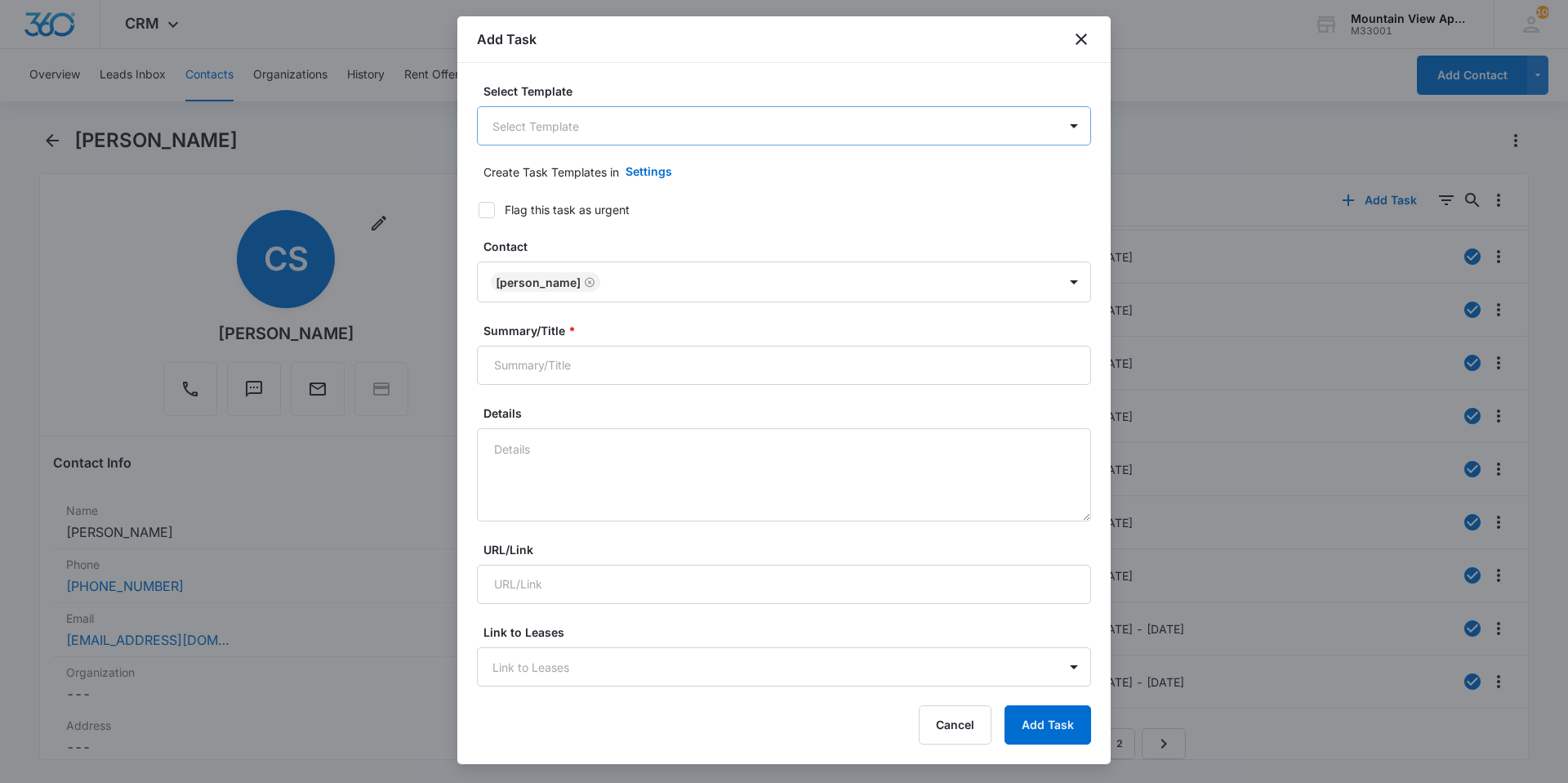
click at [673, 137] on body "CRM Apps Reputation Websites Forms CRM Email Social Content Ads Intelligence Fi…" at bounding box center [784, 391] width 1568 height 783
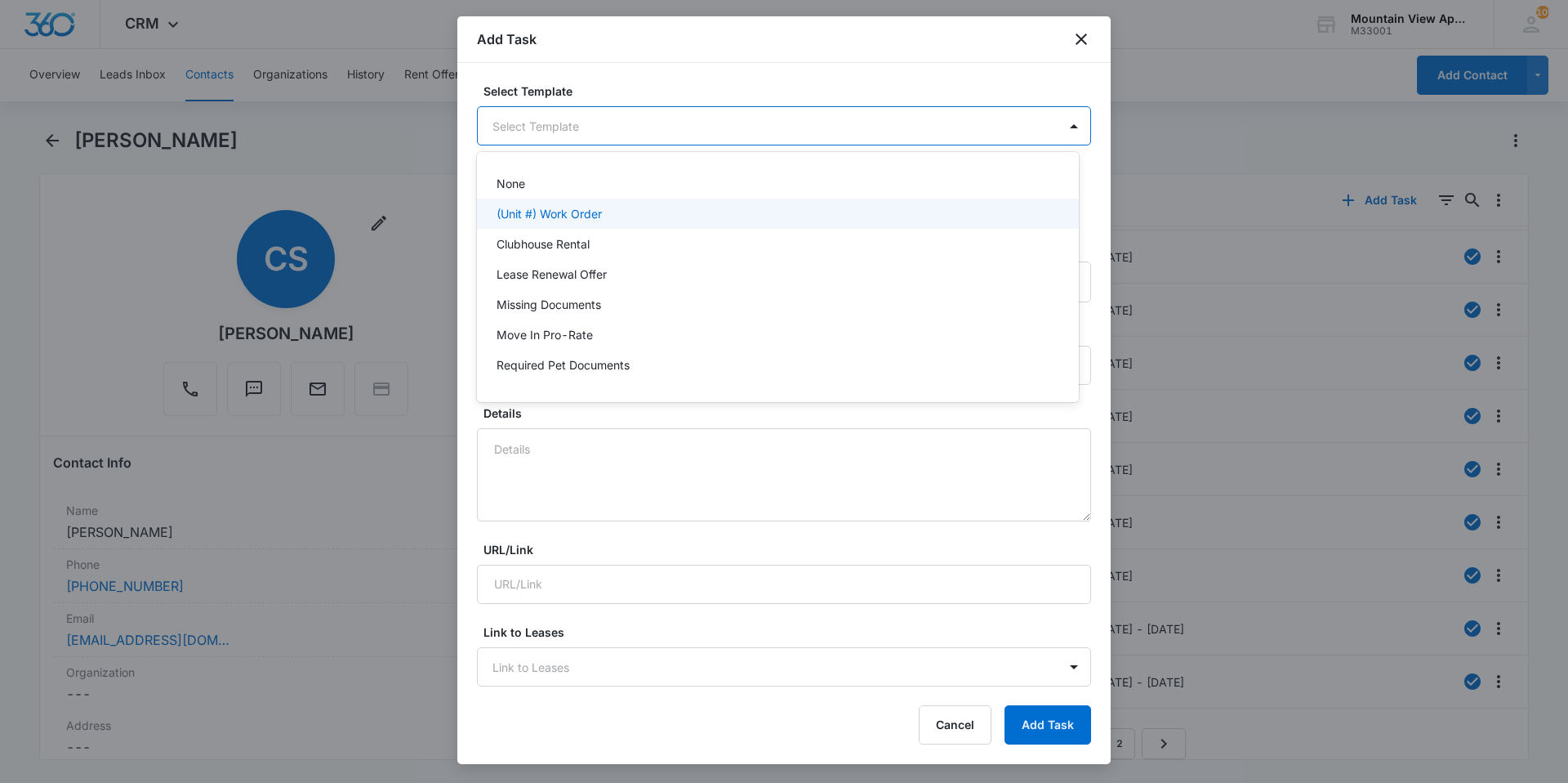
click at [626, 225] on div "(Unit #) Work Order" at bounding box center [778, 214] width 602 height 31
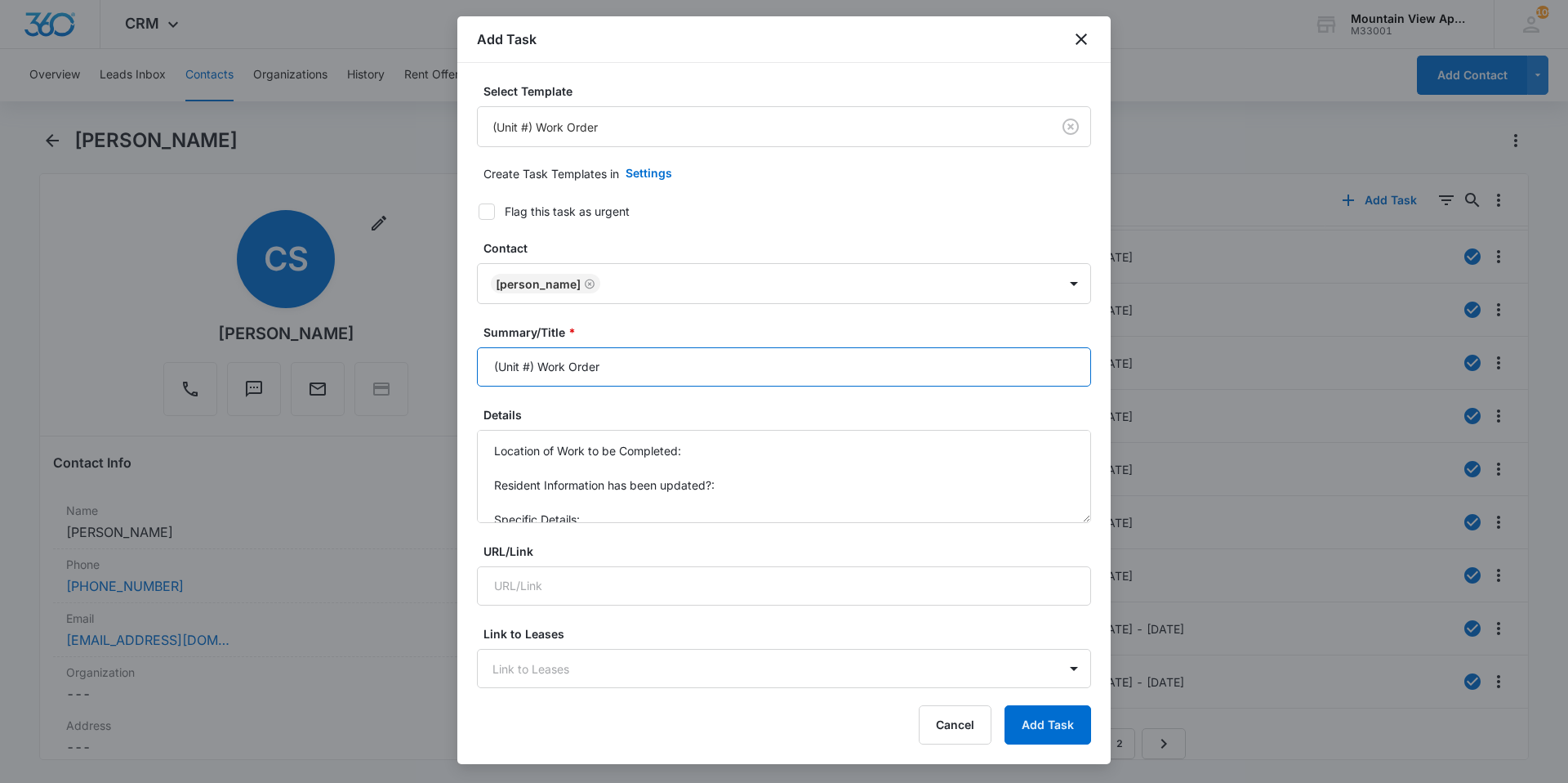
drag, startPoint x: 528, startPoint y: 370, endPoint x: 614, endPoint y: 367, distance: 86.1
click at [528, 370] on input "(Unit #) Work Order" at bounding box center [784, 367] width 615 height 39
type input "(1867-101) Work Order"
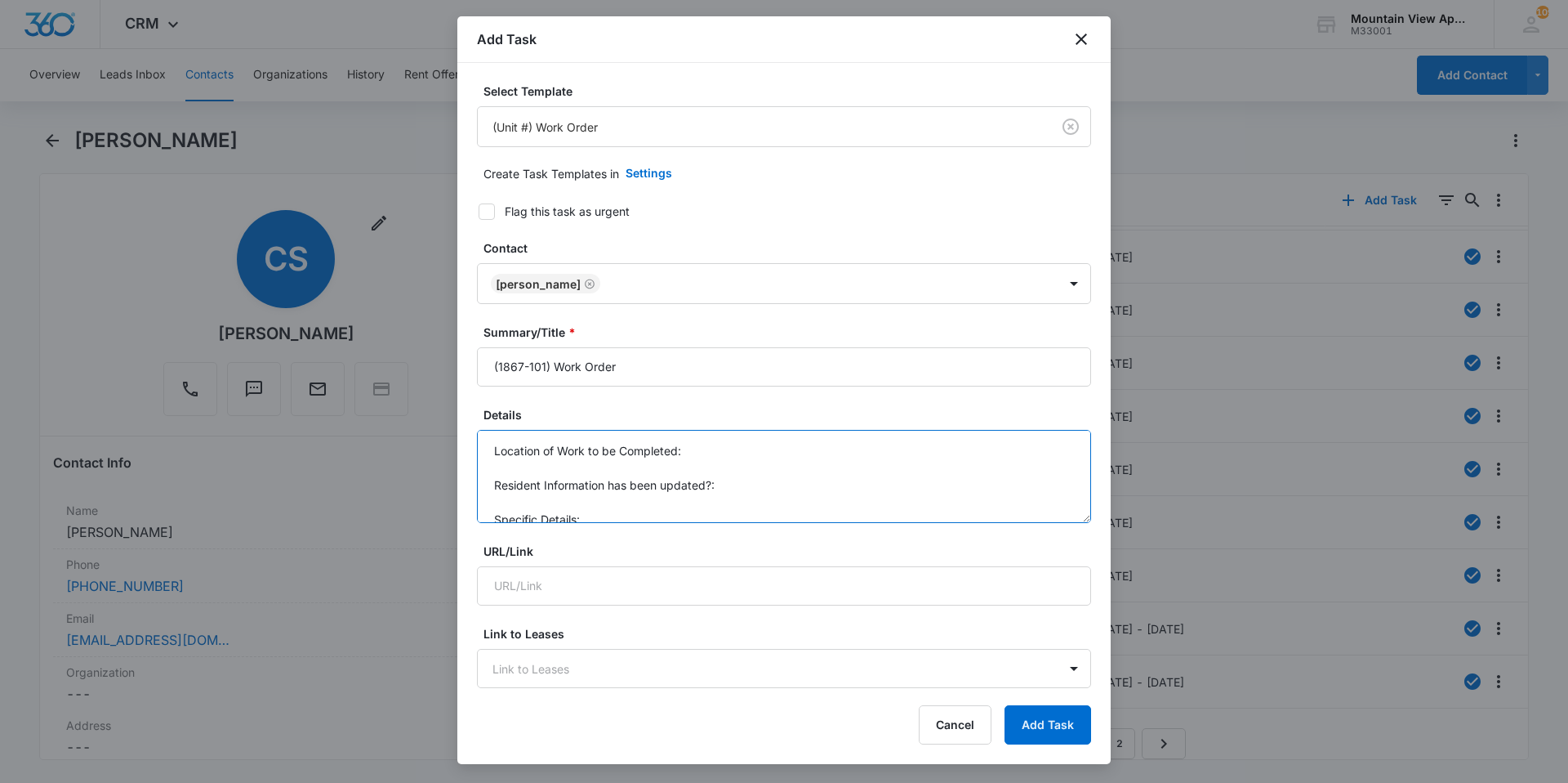
click at [714, 443] on textarea "Location of Work to be Completed: Resident Information has been updated?: Speci…" at bounding box center [784, 476] width 615 height 93
click at [806, 478] on textarea "Location of Work to be Completed: 1867-101 Resident Information has been update…" at bounding box center [784, 476] width 615 height 93
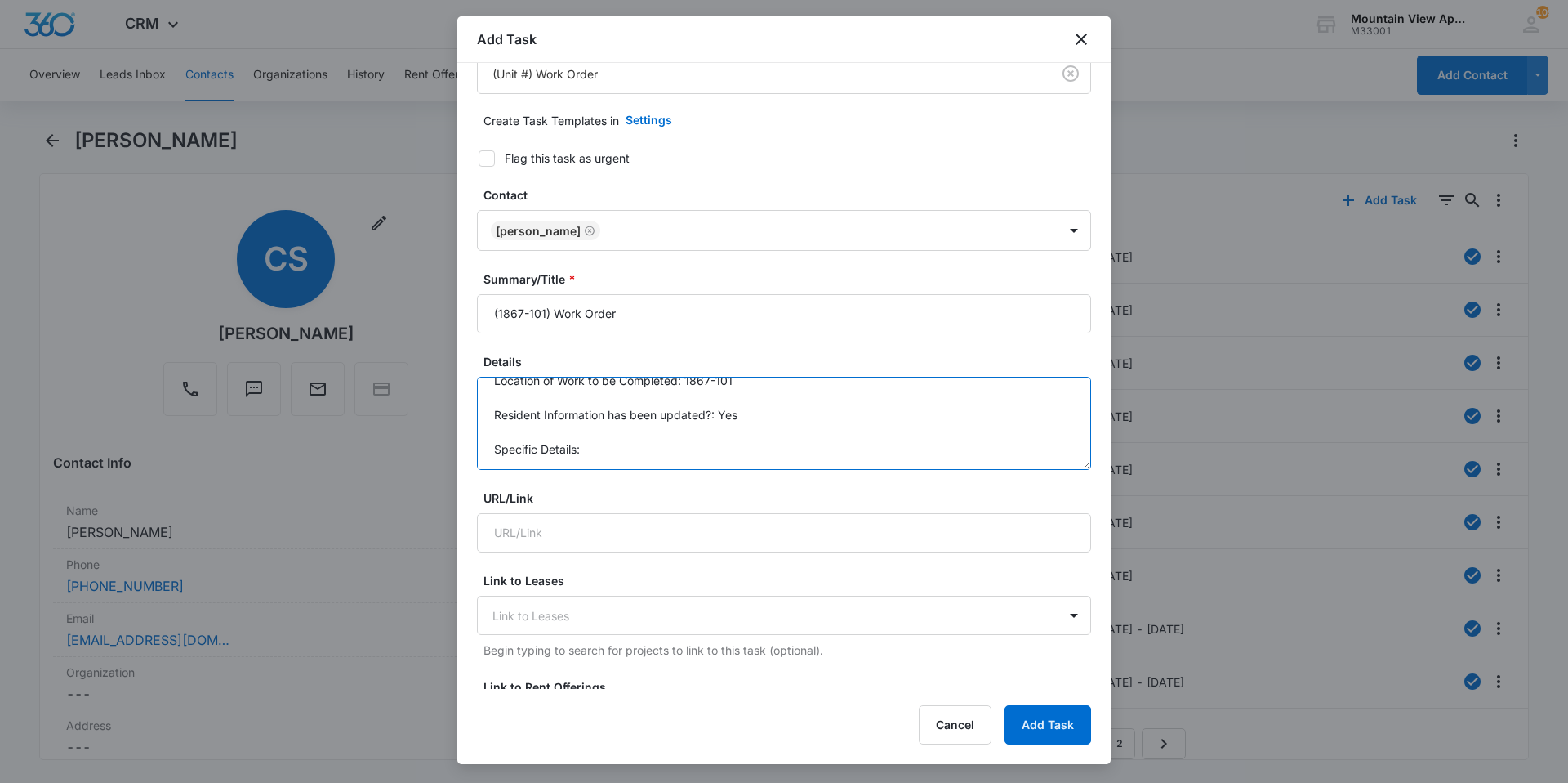
scroll to position [82, 0]
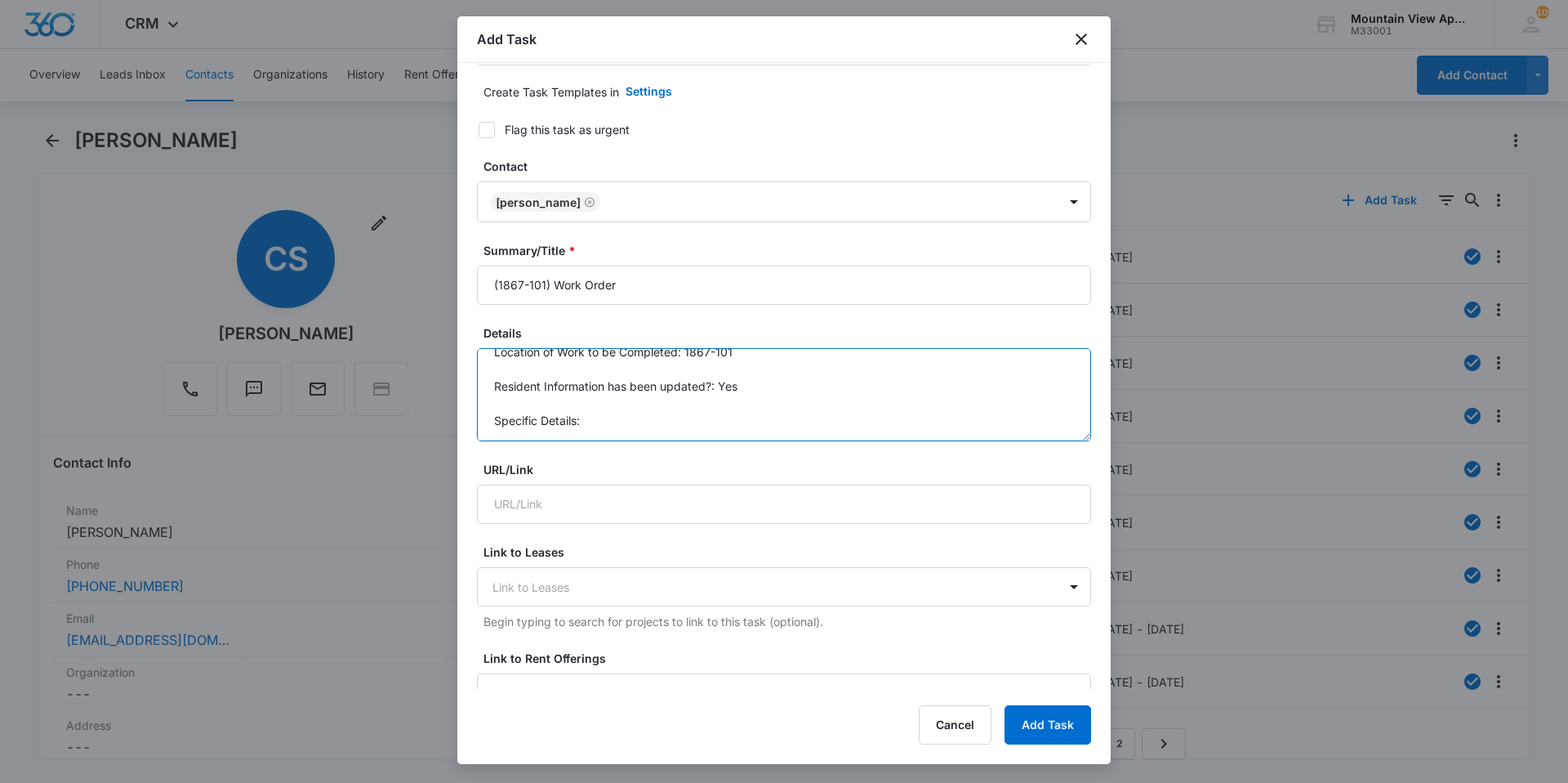
click at [628, 419] on textarea "Location of Work to be Completed: 1867-101 Resident Information has been update…" at bounding box center [784, 395] width 615 height 93
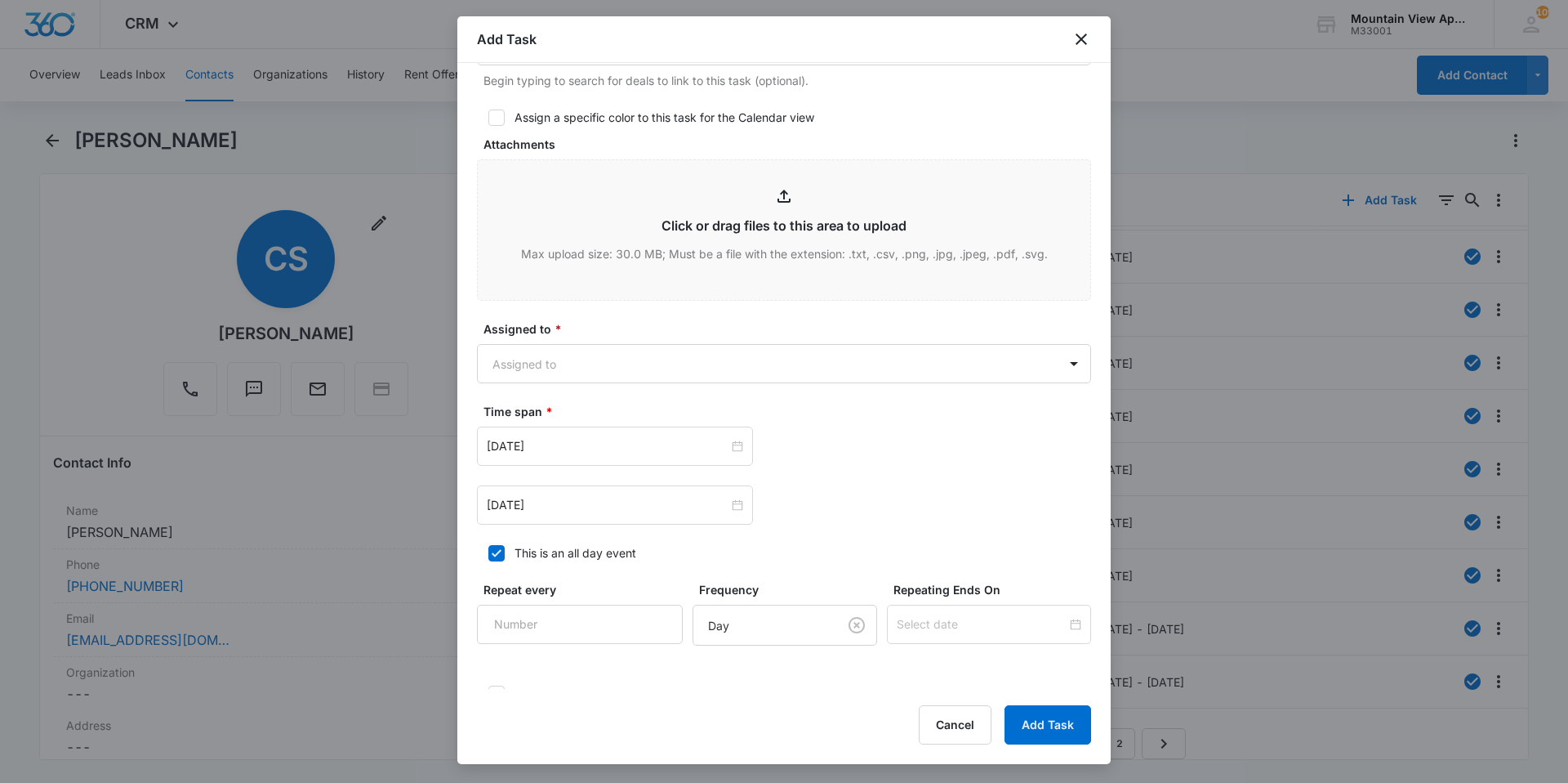
scroll to position [736, 0]
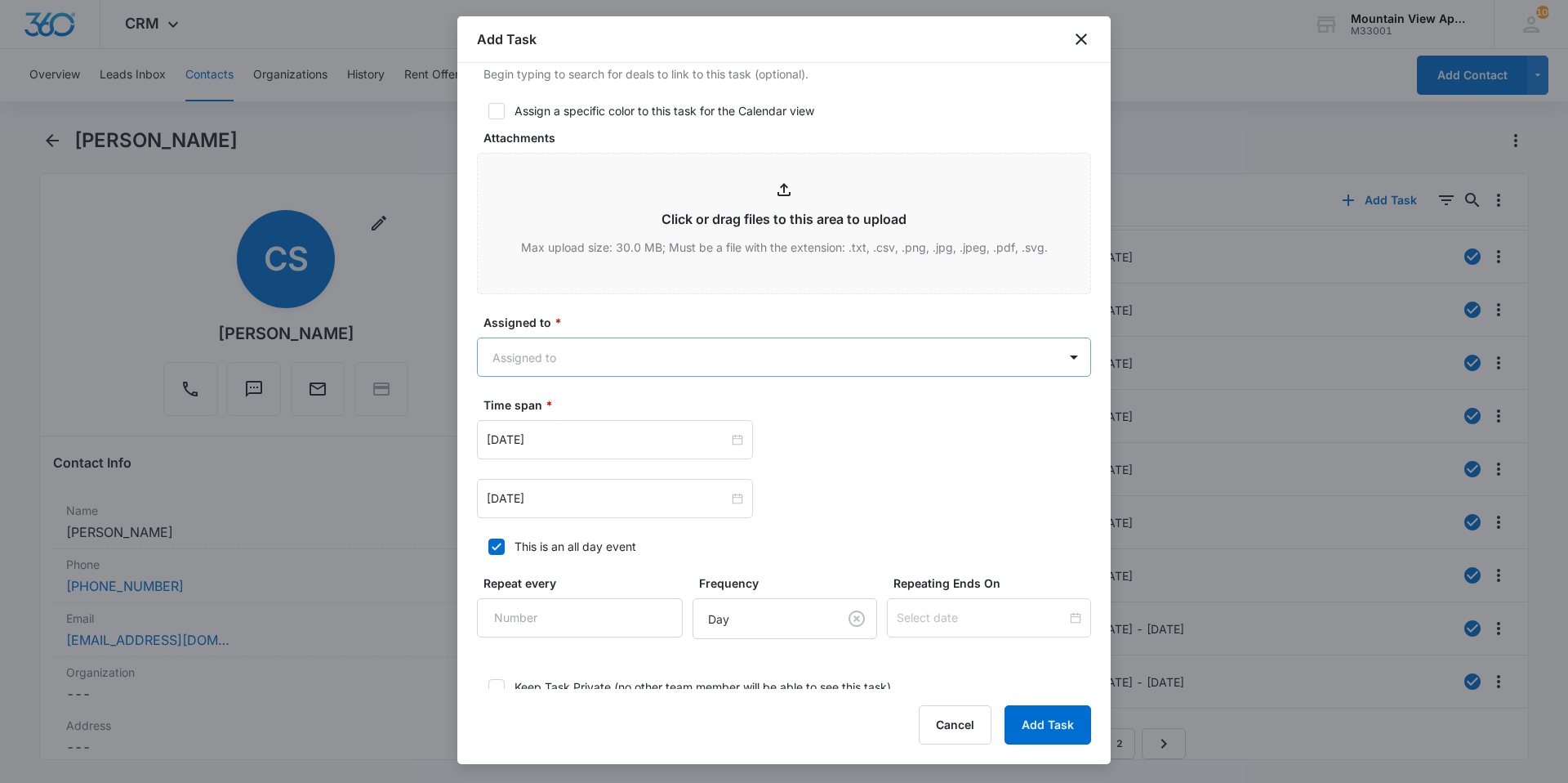
type textarea "Location of Work to be Completed: 1867-101 Resident Information has been update…"
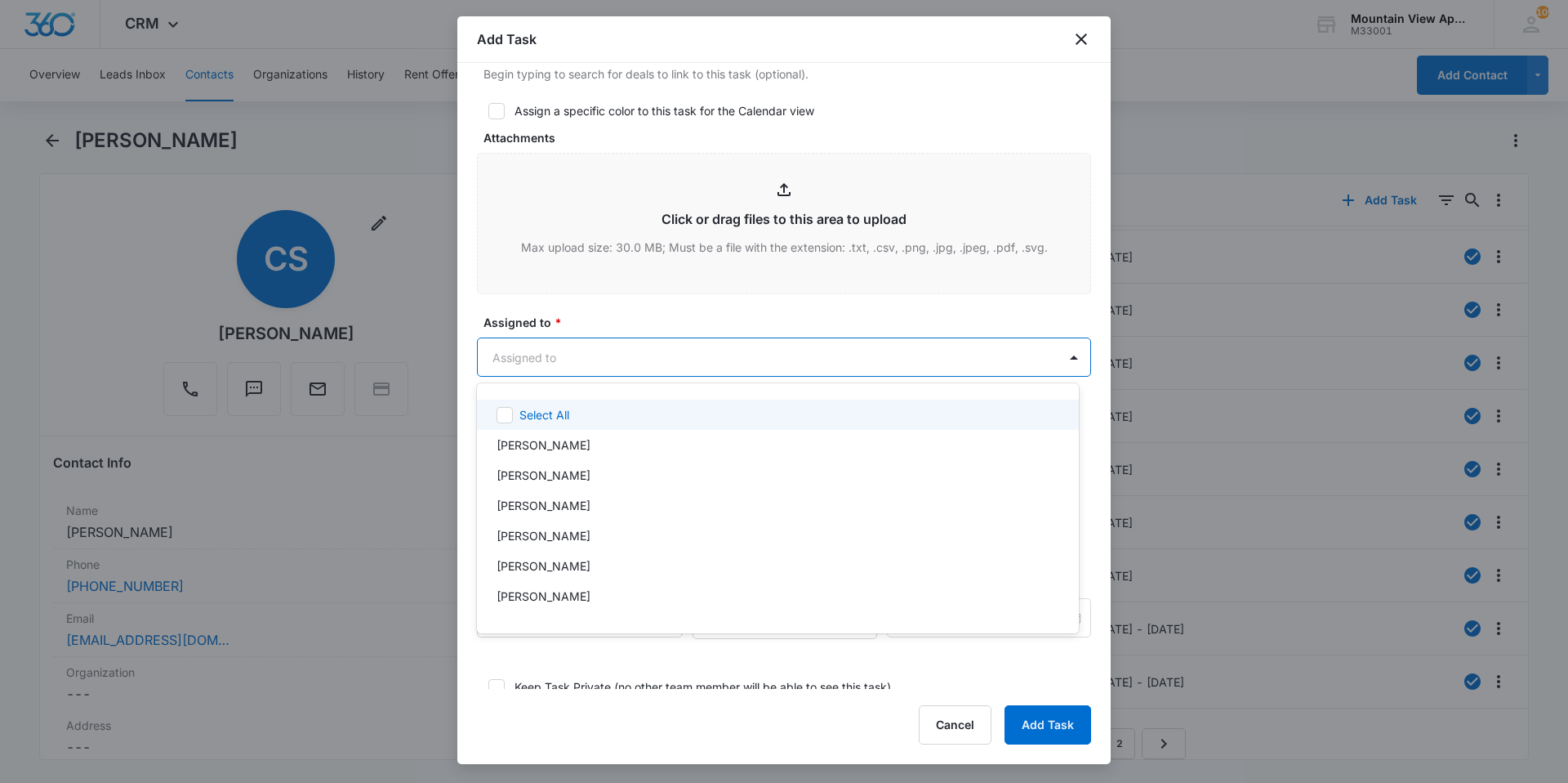
click at [601, 356] on body "CRM Apps Reputation Websites Forms CRM Email Social Content Ads Intelligence Fi…" at bounding box center [784, 391] width 1568 height 783
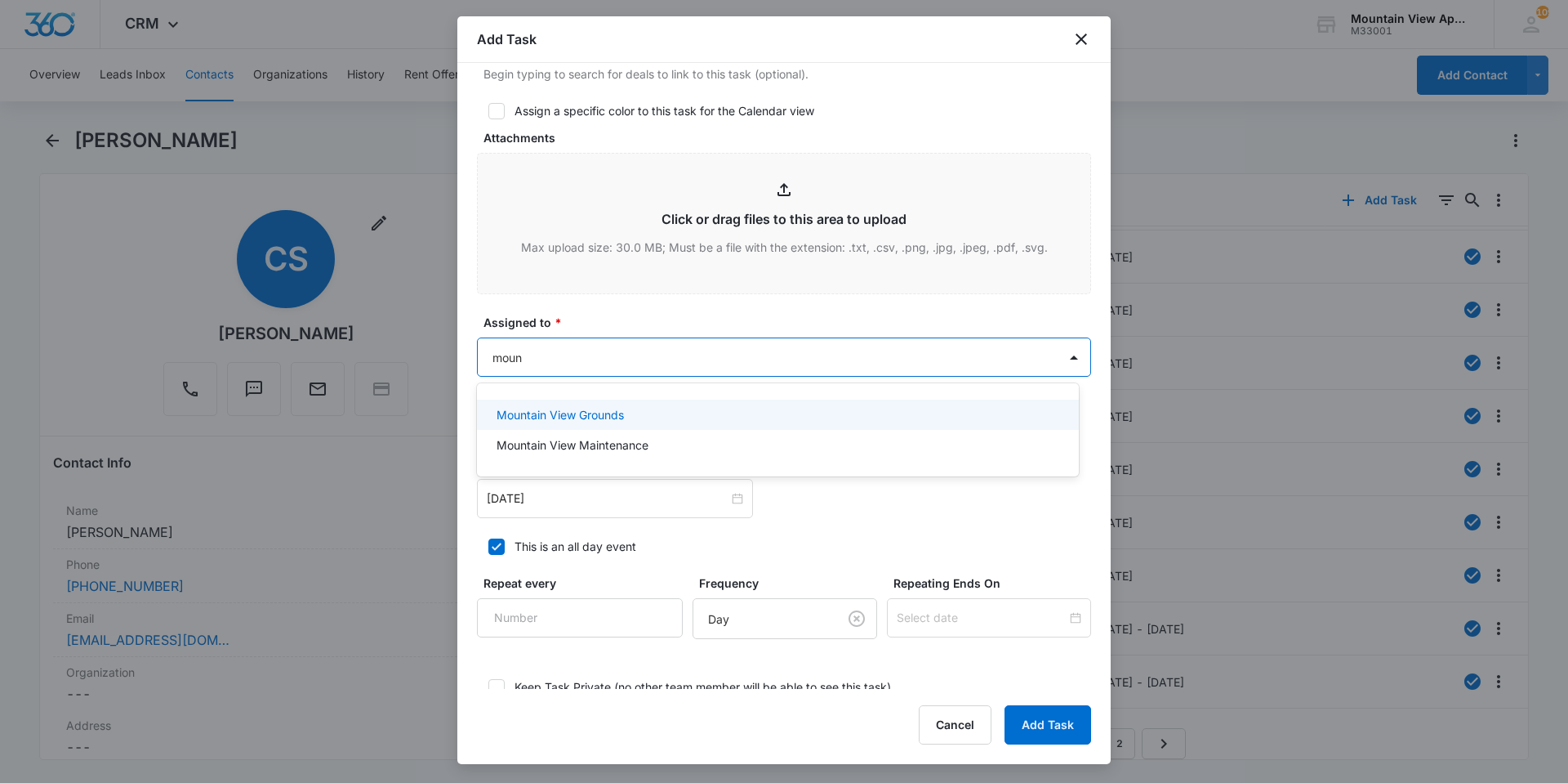
type input "mount"
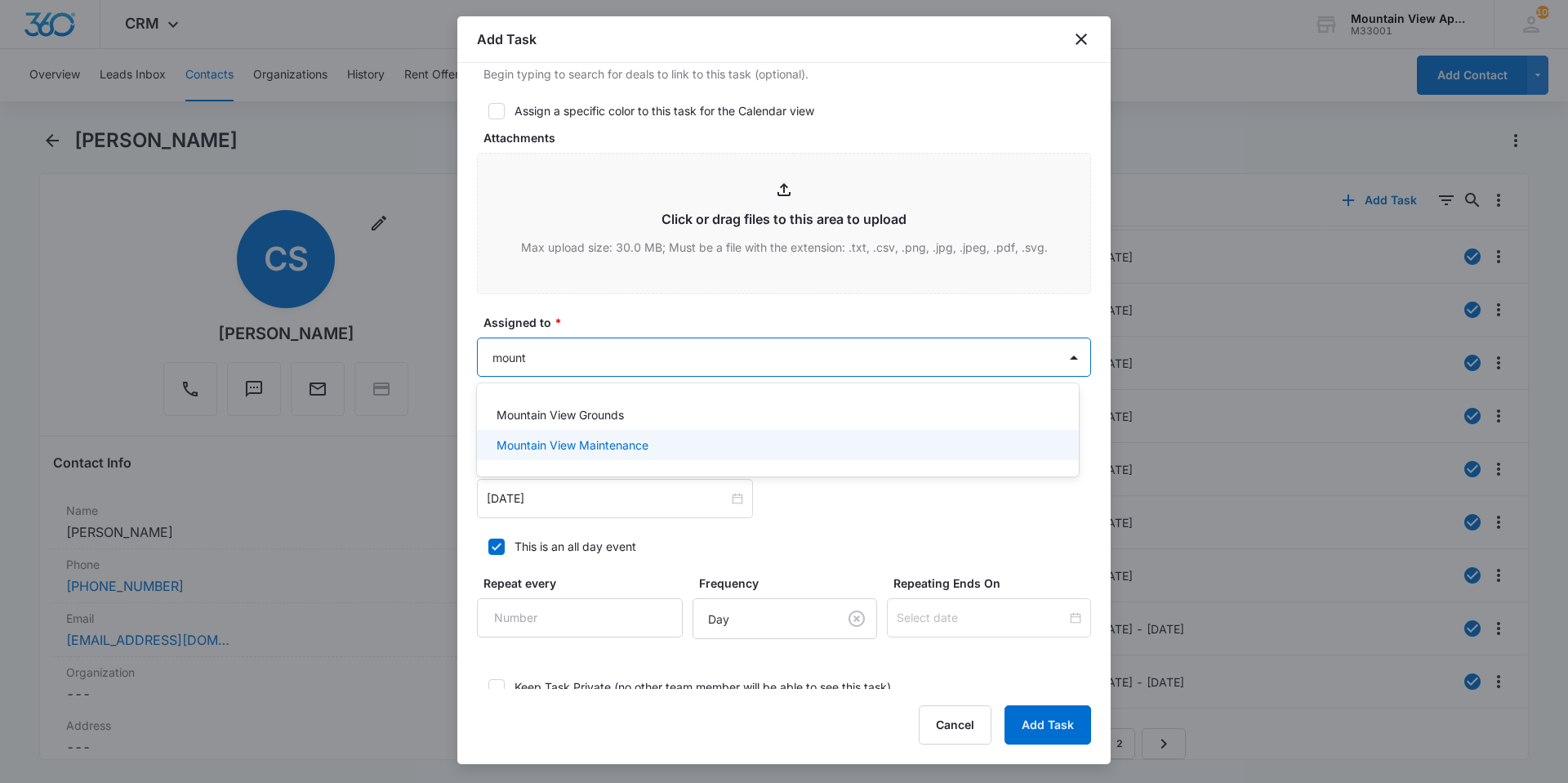
click at [624, 450] on p "Mountain View Maintenance" at bounding box center [573, 445] width 152 height 17
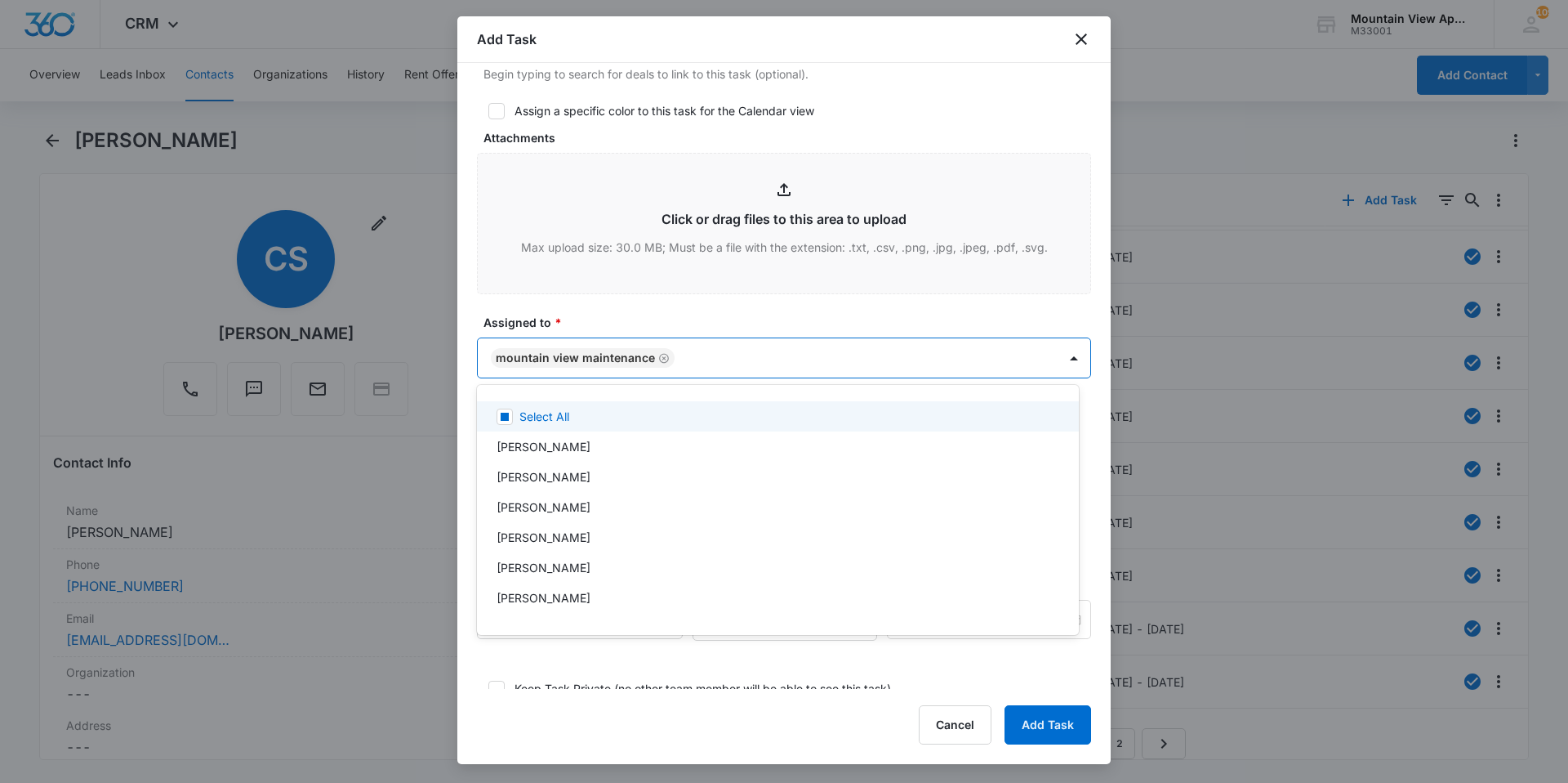
drag, startPoint x: 600, startPoint y: 324, endPoint x: 602, endPoint y: 334, distance: 10.2
click at [600, 325] on div at bounding box center [784, 391] width 1568 height 783
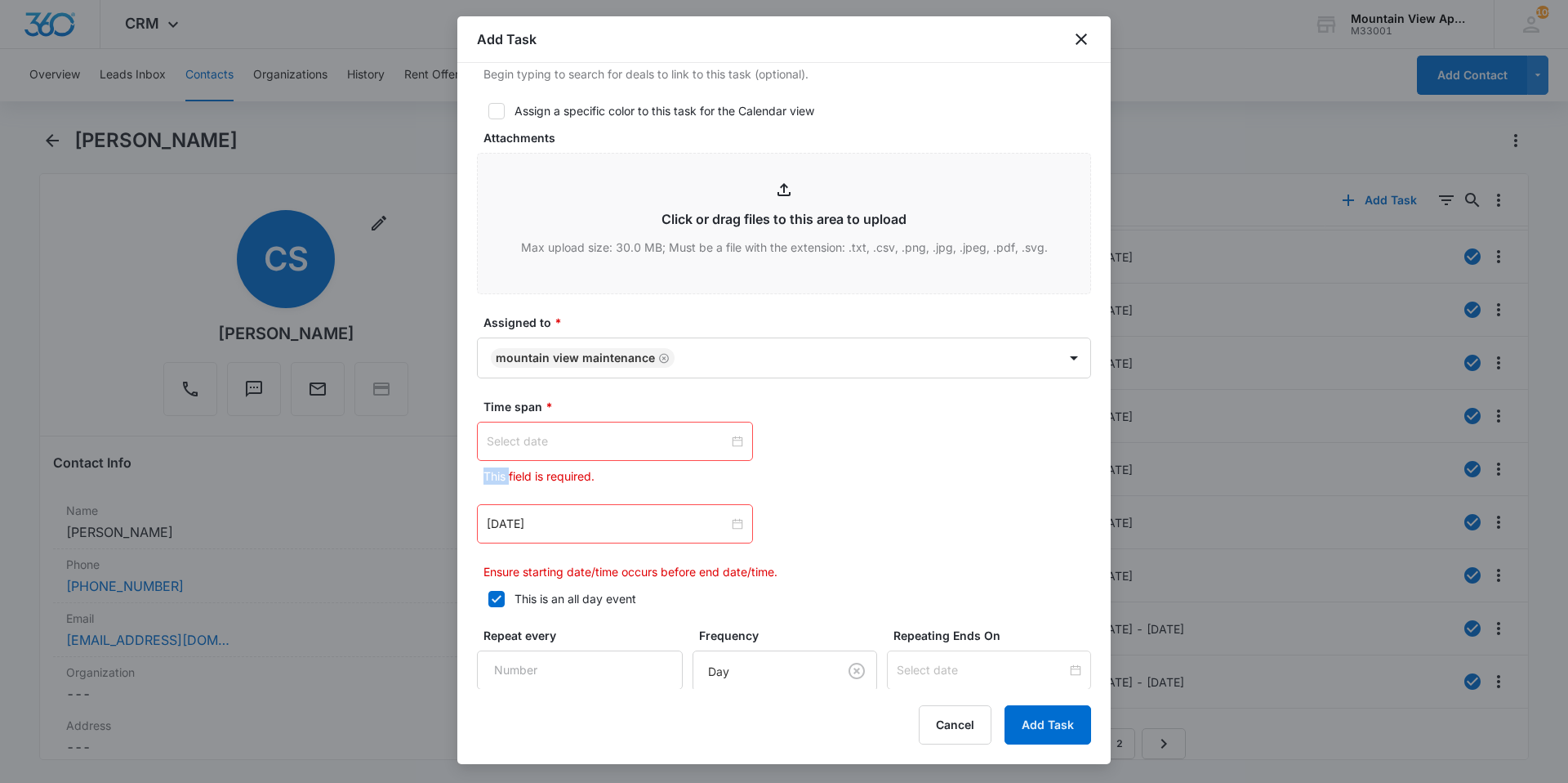
click at [737, 441] on div at bounding box center [615, 440] width 256 height 18
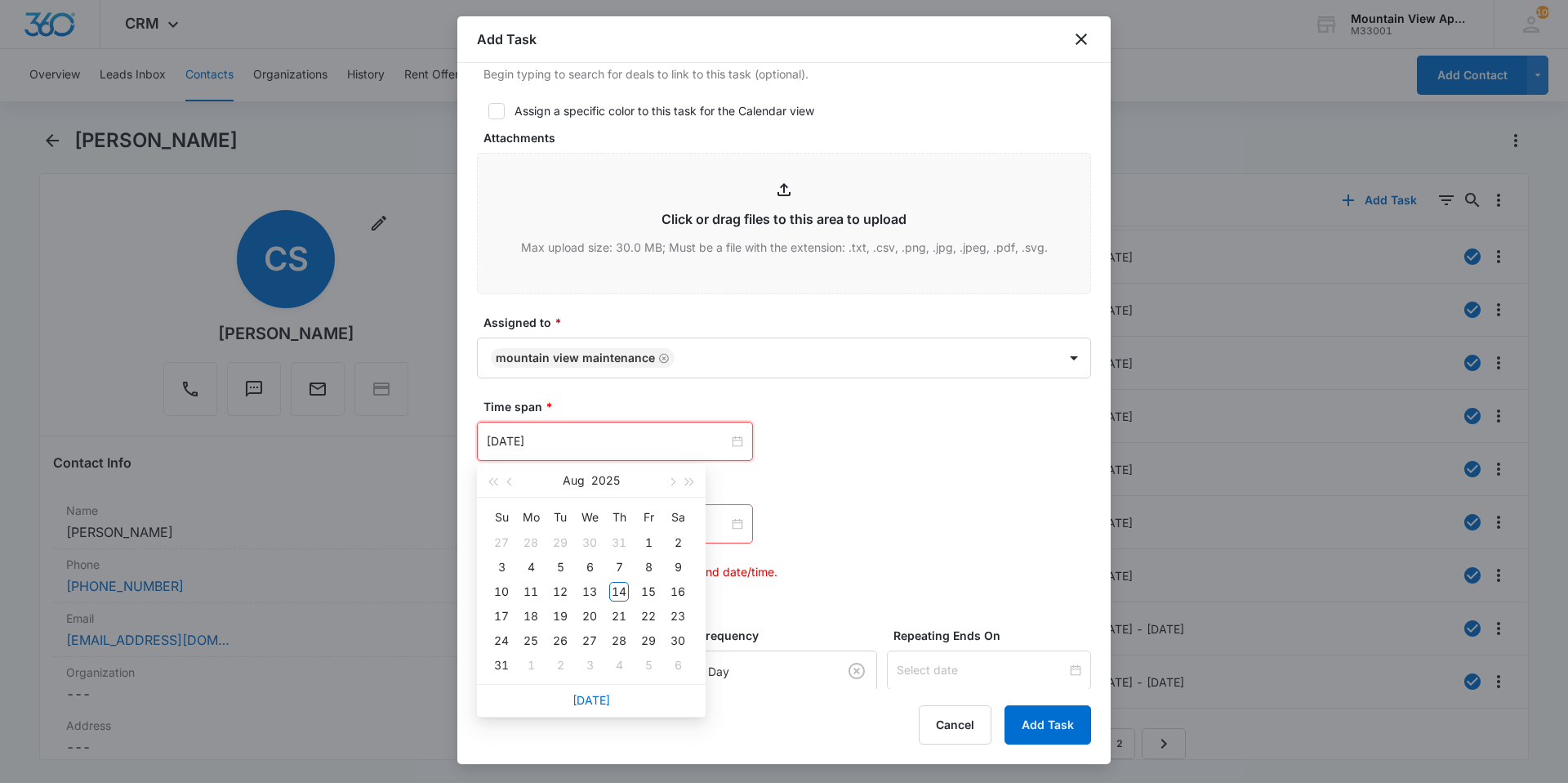
type input "[DATE]"
click at [594, 698] on link "[DATE]" at bounding box center [591, 699] width 37 height 14
type input "[DATE]"
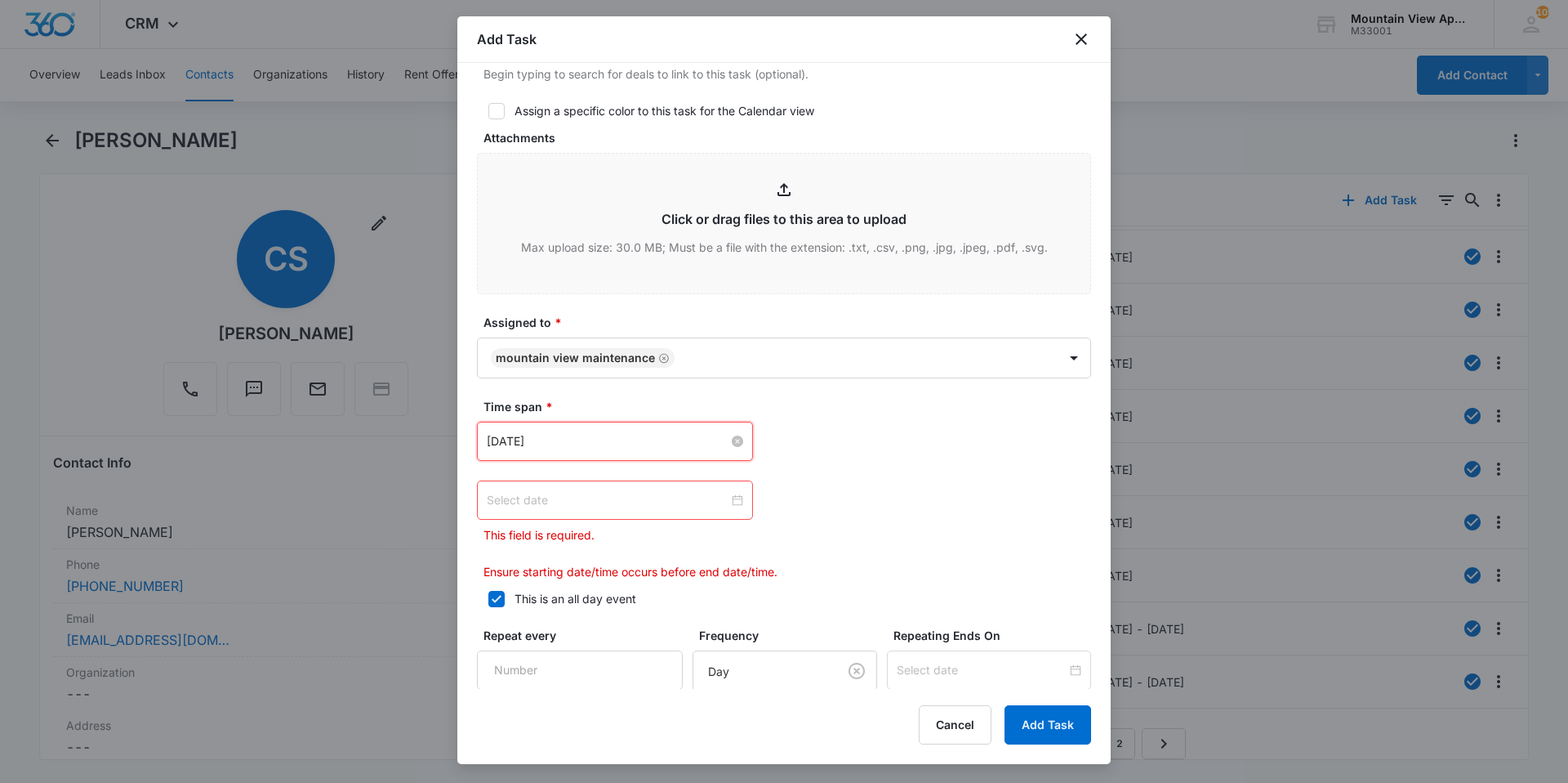
click at [739, 501] on div at bounding box center [615, 500] width 276 height 39
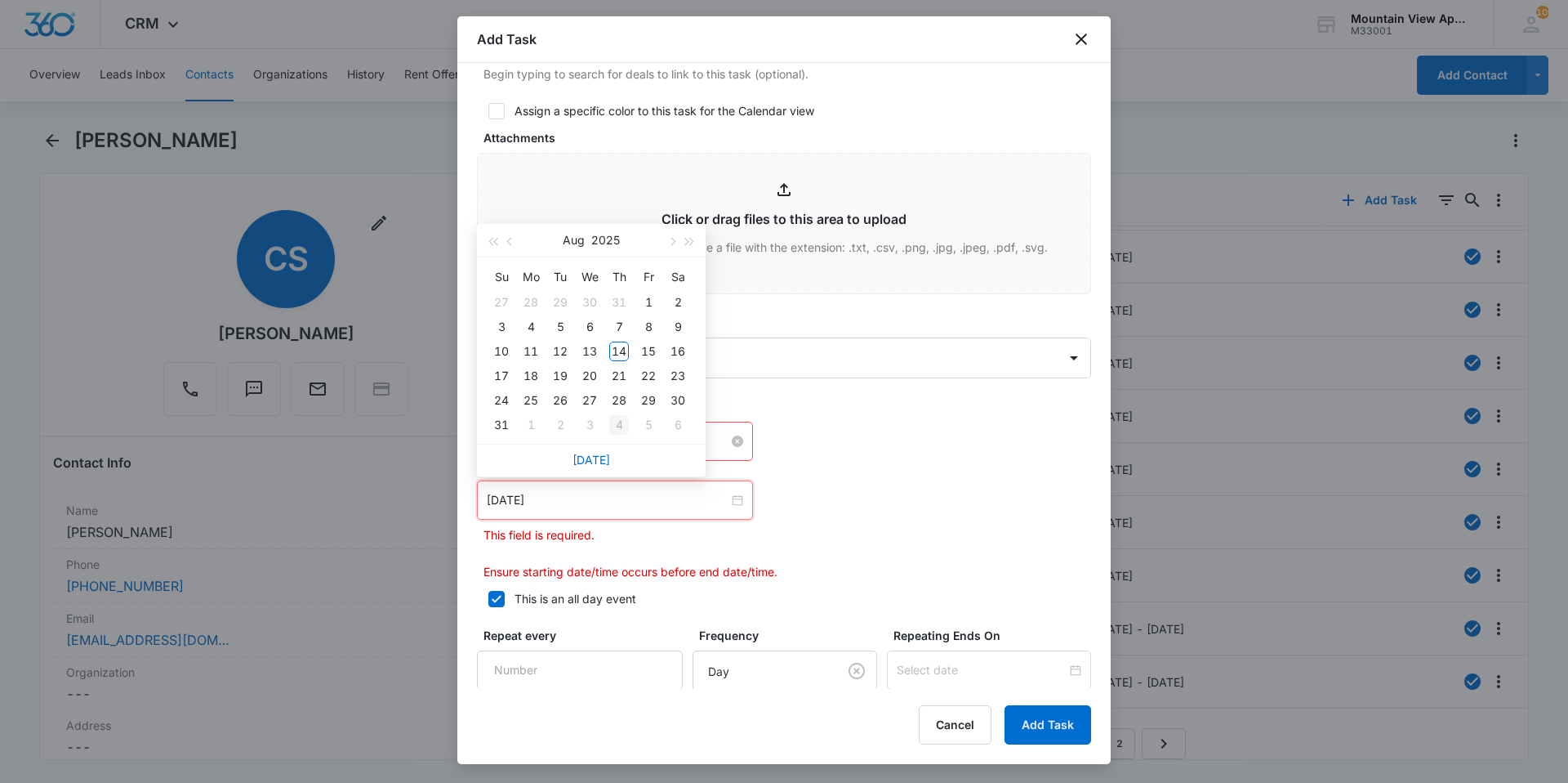
type input "[DATE]"
click at [594, 452] on link "[DATE]" at bounding box center [591, 459] width 37 height 14
type input "[DATE]"
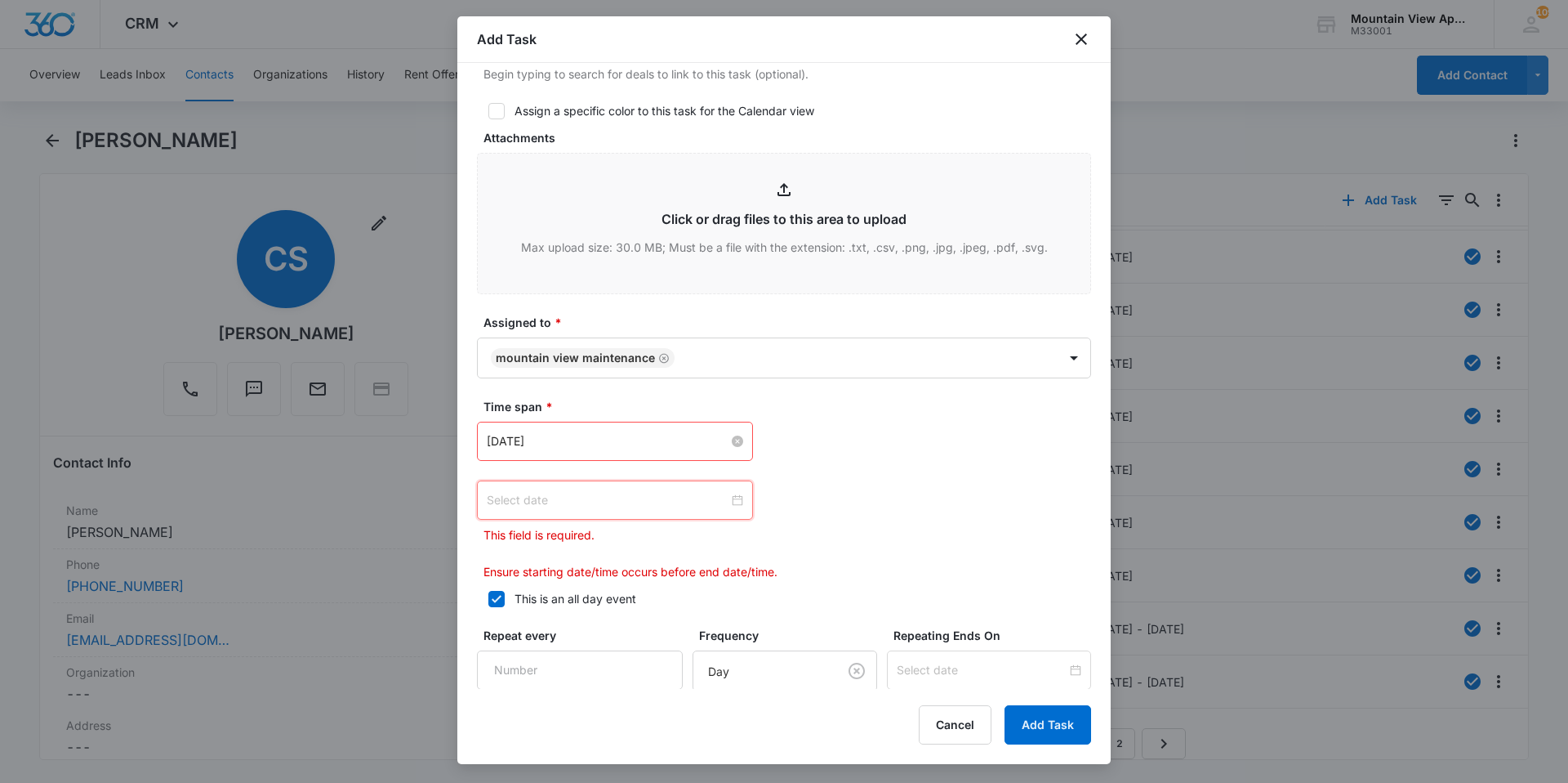
click at [732, 496] on div at bounding box center [615, 500] width 256 height 18
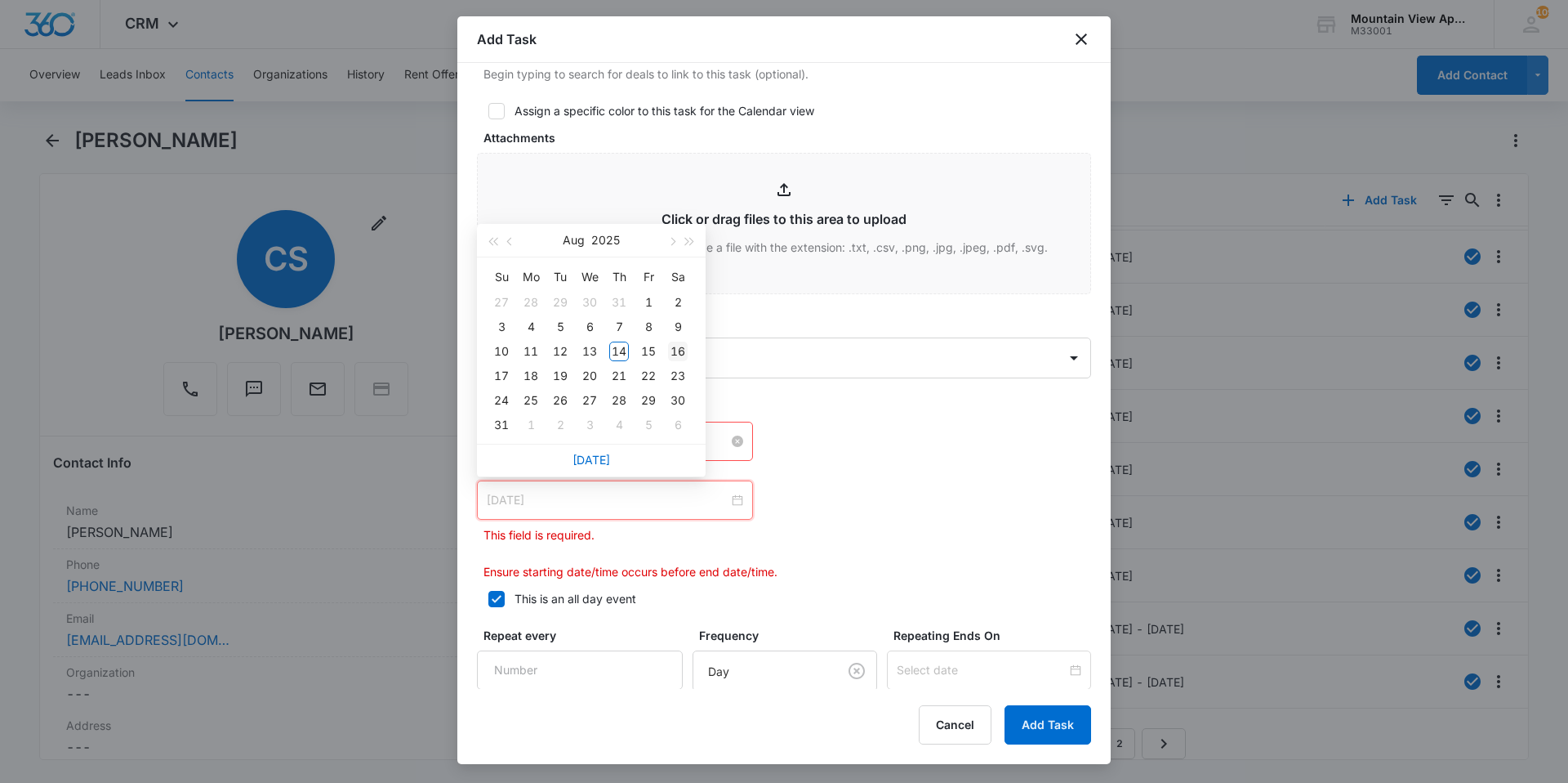
type input "[DATE]"
click at [566, 377] on div "19" at bounding box center [560, 375] width 19 height 20
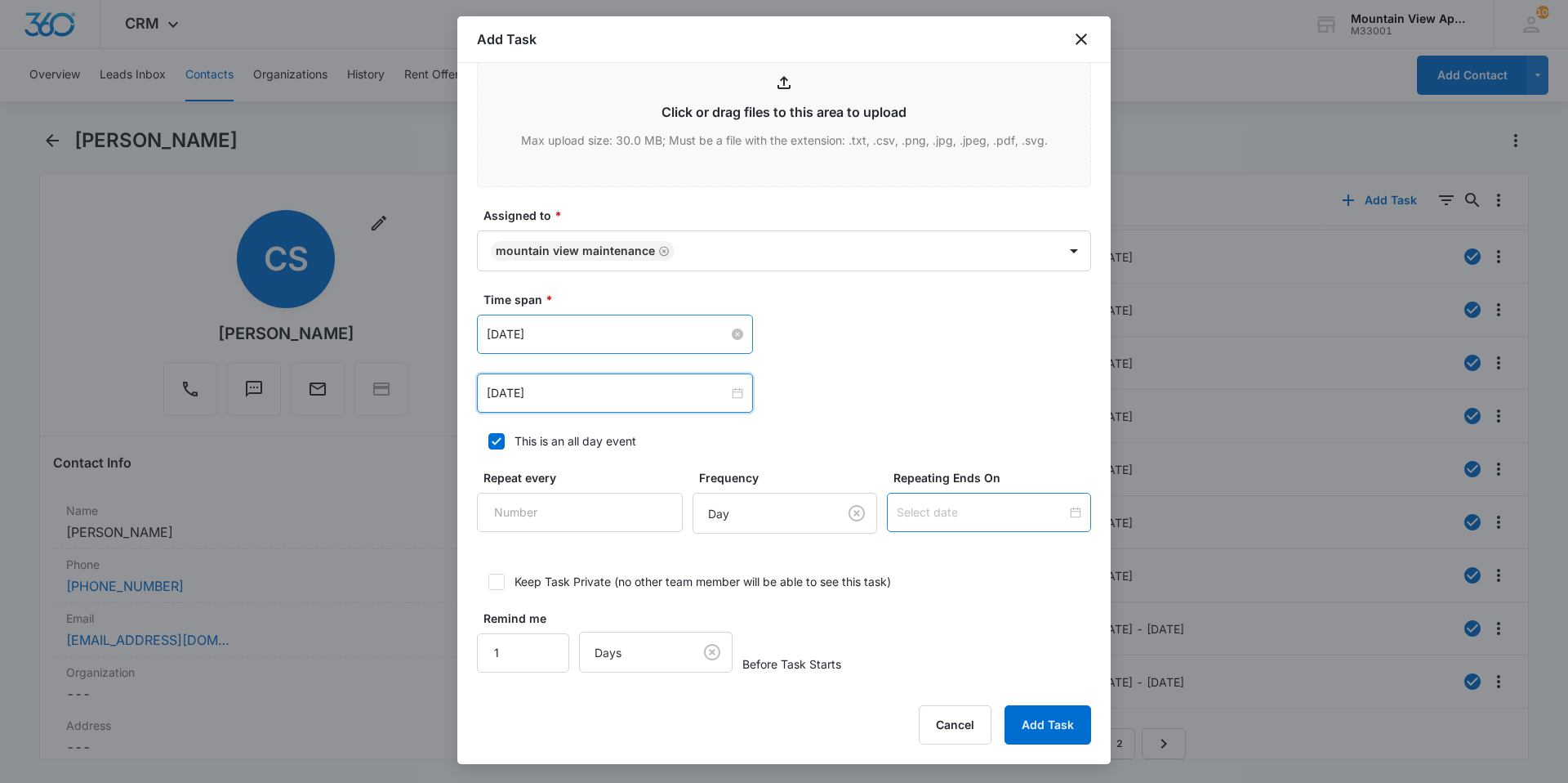
scroll to position [845, 0]
click at [995, 667] on div "Select Template (Unit #) Work Order Create Task Templates in Settings Flag this…" at bounding box center [784, 376] width 654 height 626
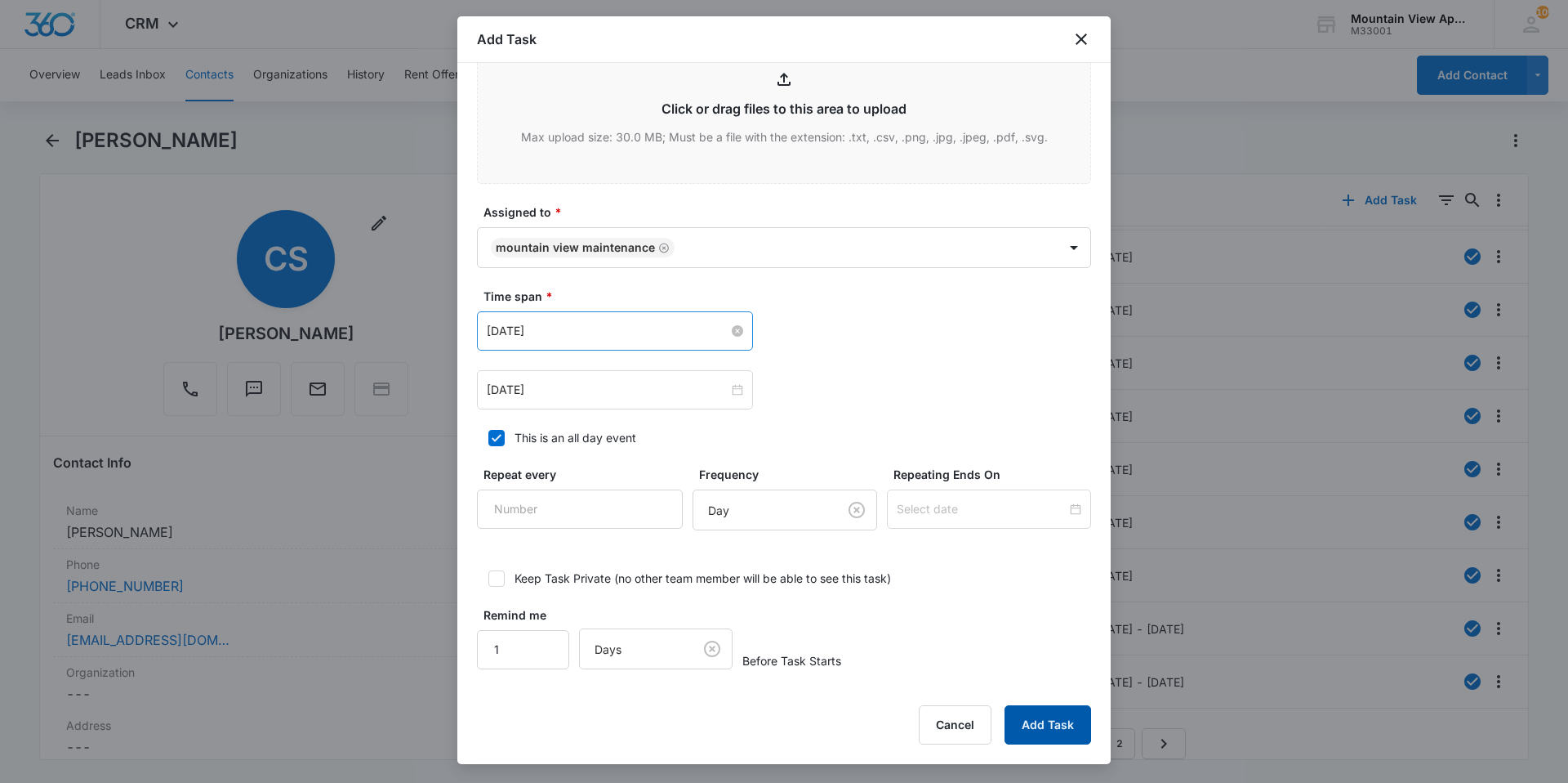
click at [1048, 737] on button "Add Task" at bounding box center [1047, 724] width 86 height 39
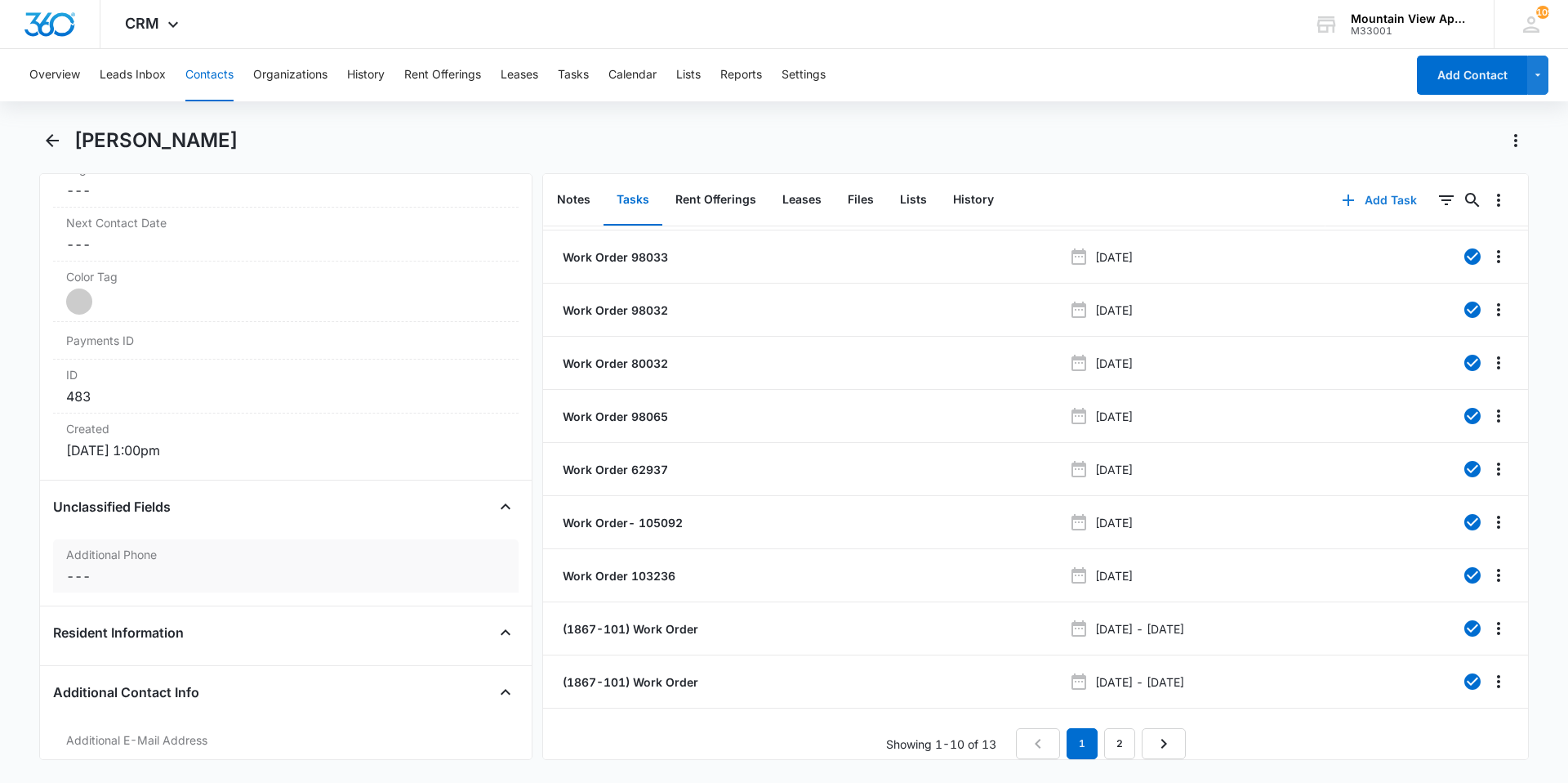
scroll to position [1470, 0]
